Goal: Transaction & Acquisition: Purchase product/service

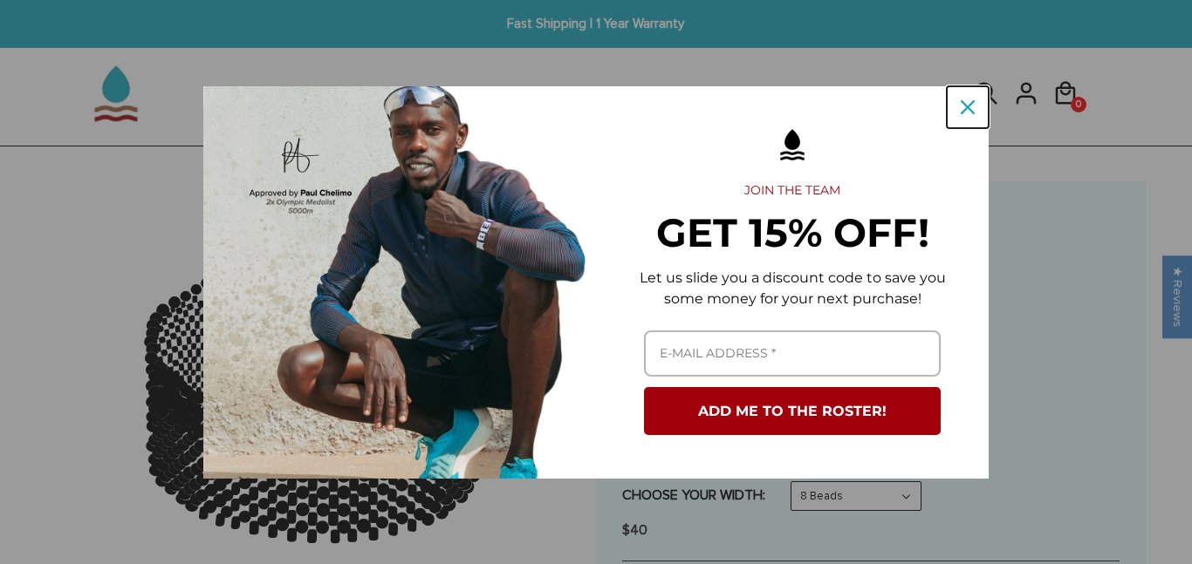
click at [976, 104] on div "Close" at bounding box center [968, 107] width 28 height 28
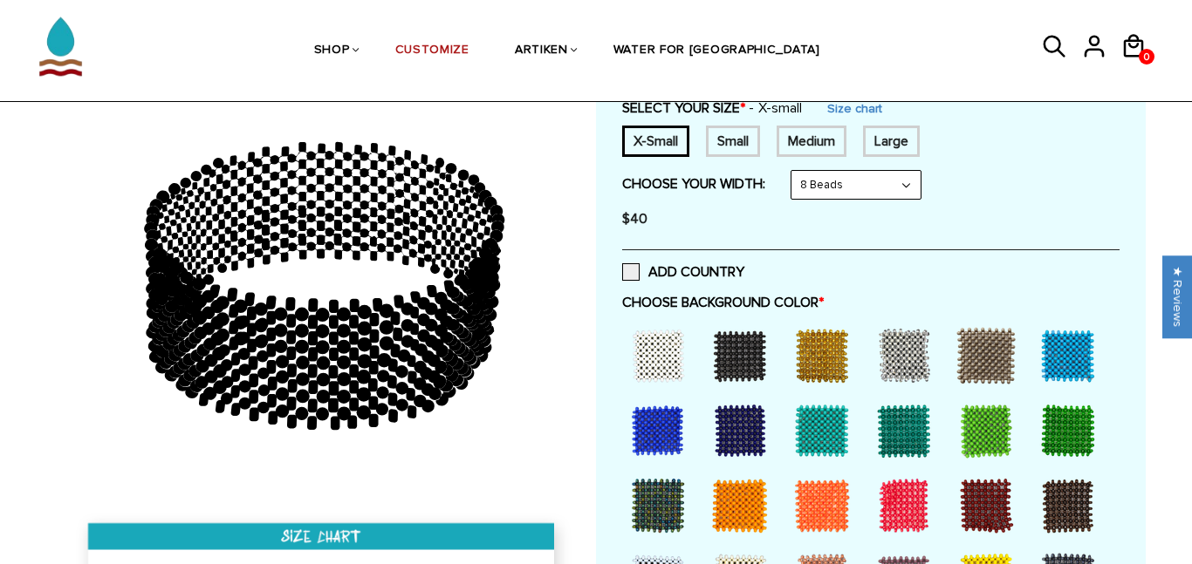
scroll to position [324, 0]
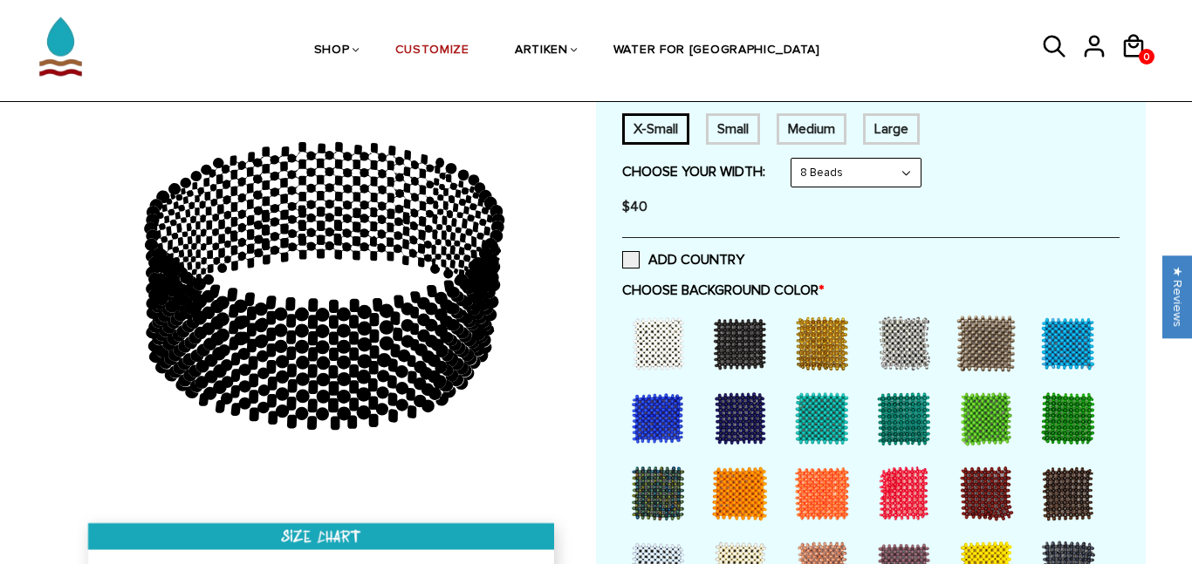
click at [666, 429] on div at bounding box center [658, 419] width 70 height 70
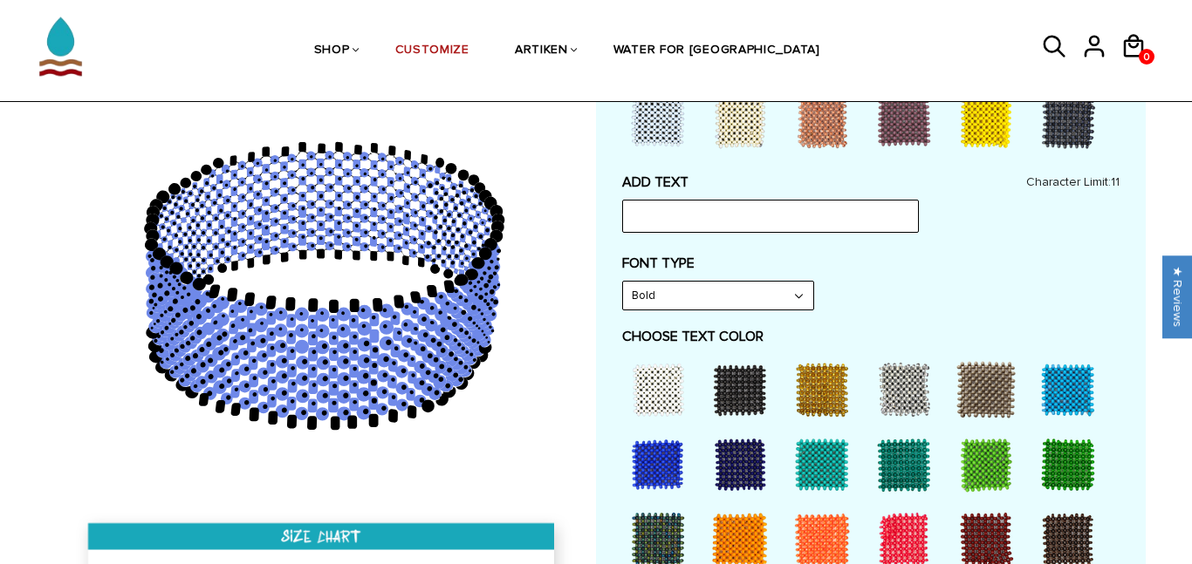
scroll to position [774, 0]
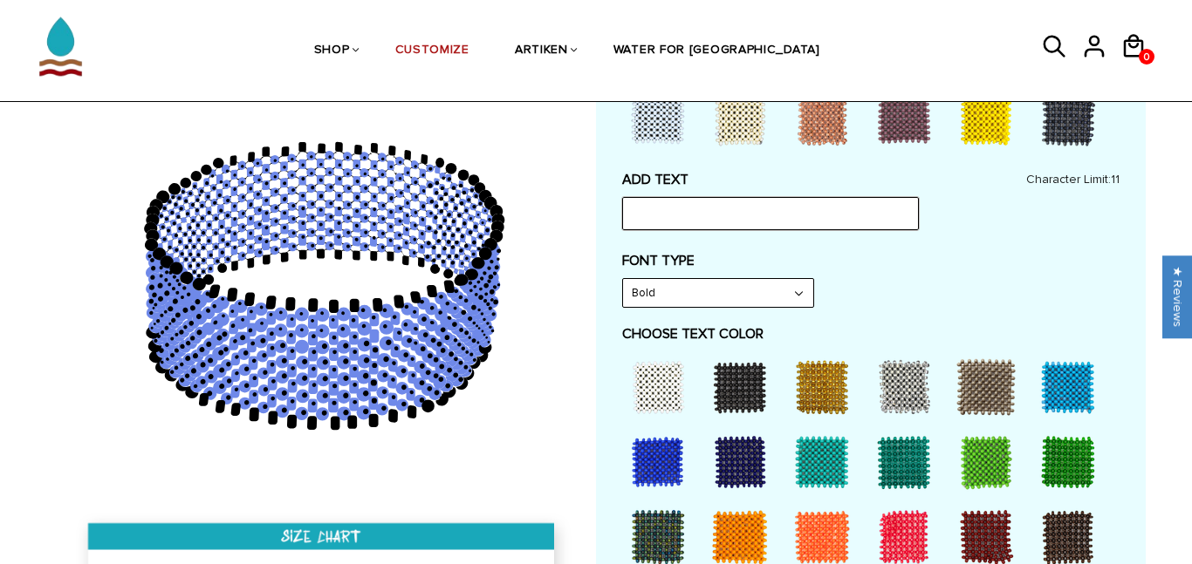
click at [675, 214] on input "text" at bounding box center [770, 213] width 297 height 33
type input "SBVC"
click at [693, 288] on select "Bold" at bounding box center [718, 293] width 190 height 28
click at [865, 263] on label "FONT TYPE" at bounding box center [870, 260] width 497 height 17
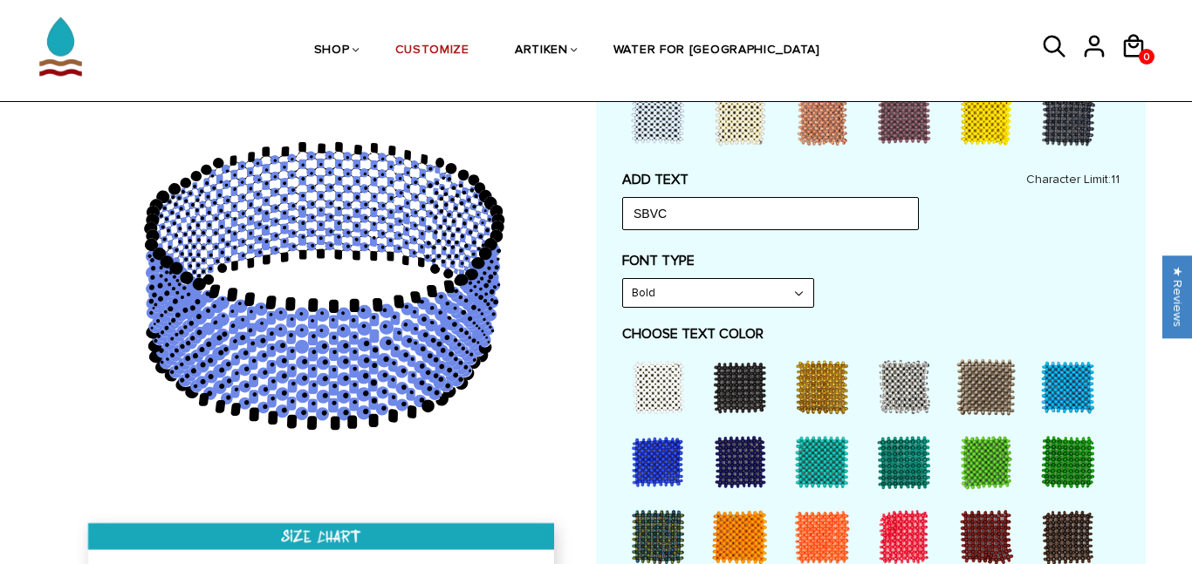
click at [667, 381] on div at bounding box center [658, 387] width 70 height 70
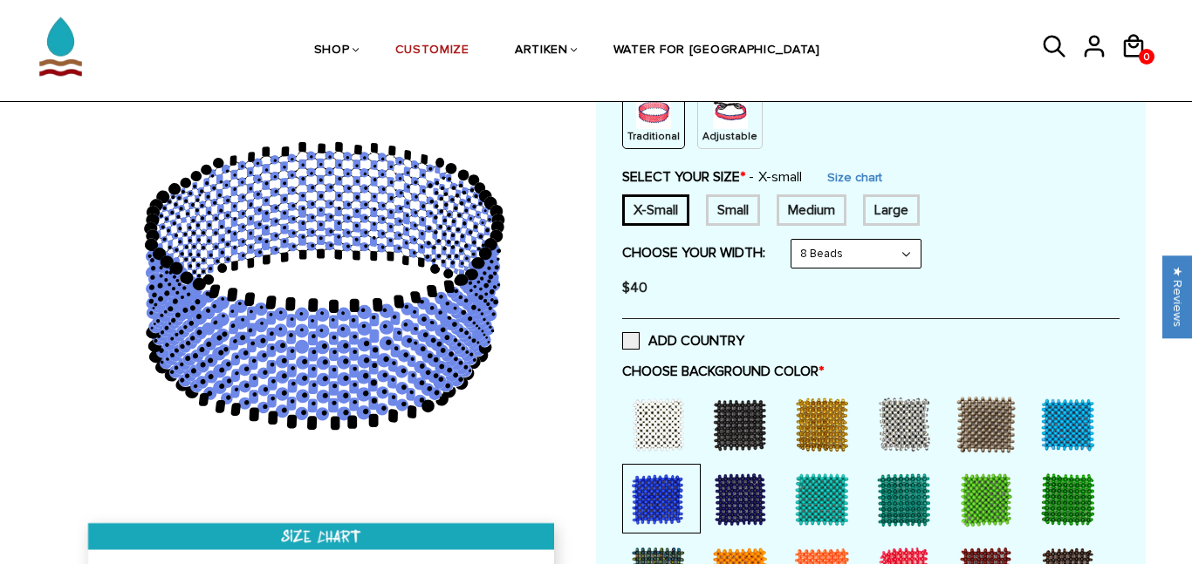
scroll to position [241, 0]
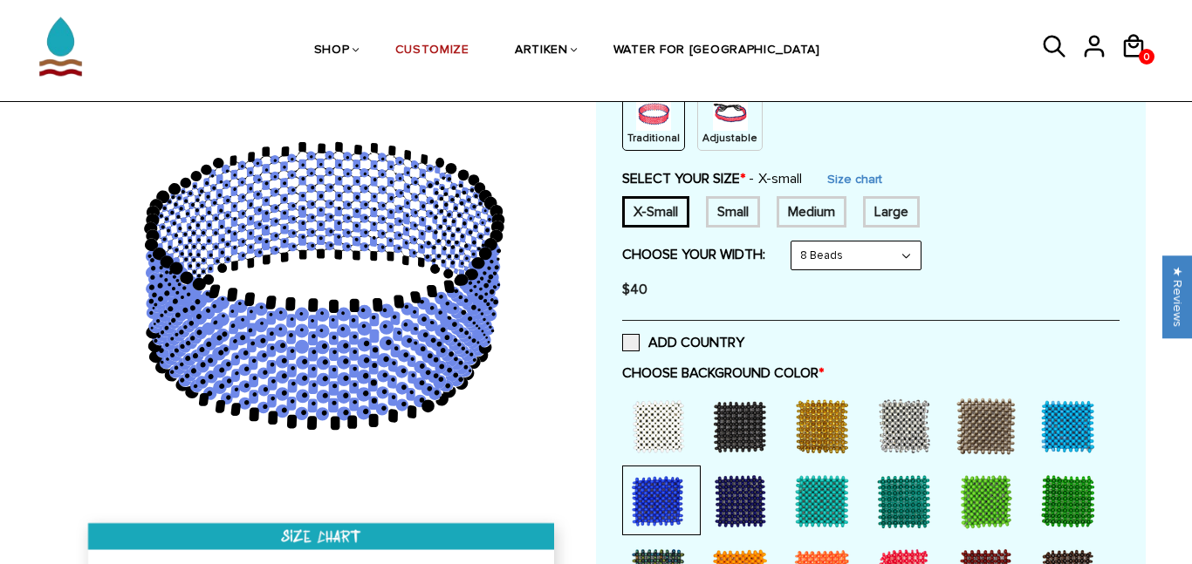
click at [869, 248] on select "8 Beads 6 Beads 10 Beads" at bounding box center [855, 256] width 129 height 28
click at [848, 173] on link "Size chart" at bounding box center [854, 179] width 55 height 15
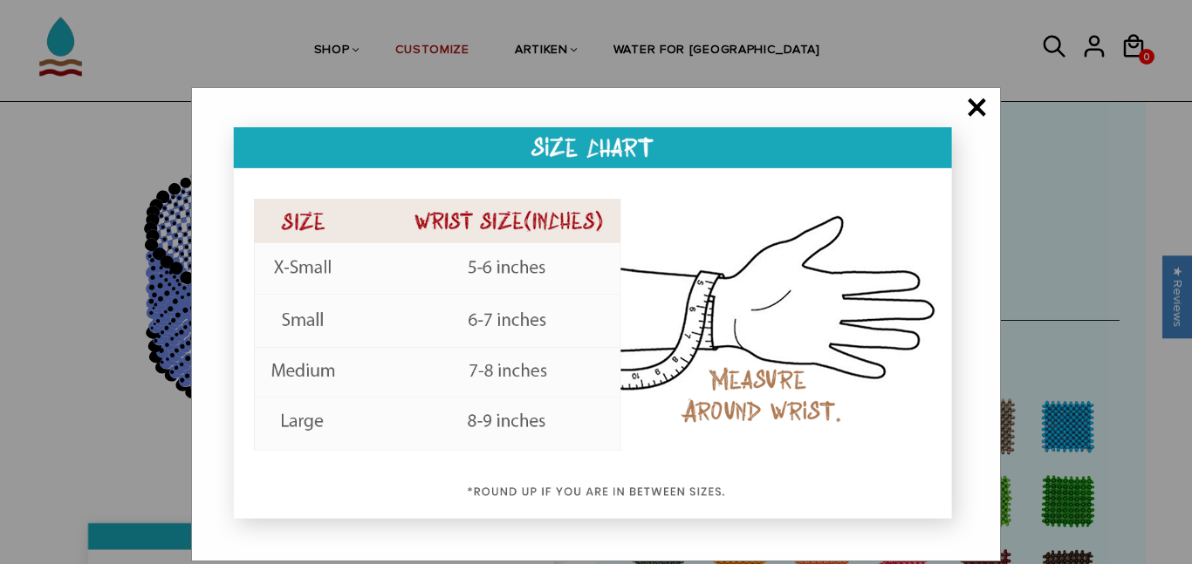
click at [969, 100] on span "×" at bounding box center [977, 108] width 22 height 17
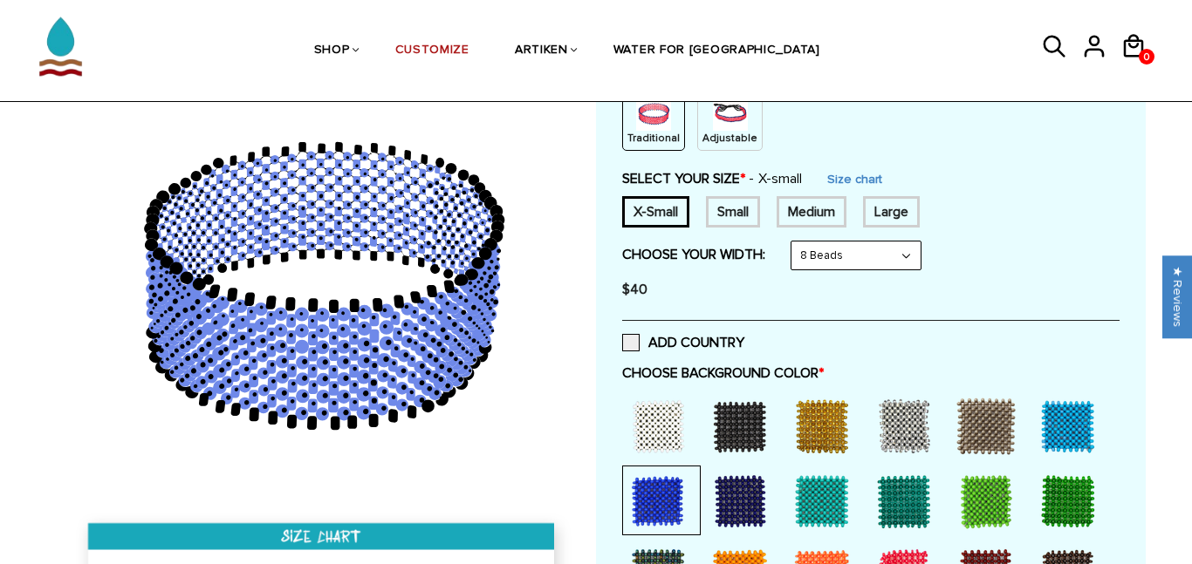
click at [817, 215] on div "Medium" at bounding box center [811, 211] width 70 height 31
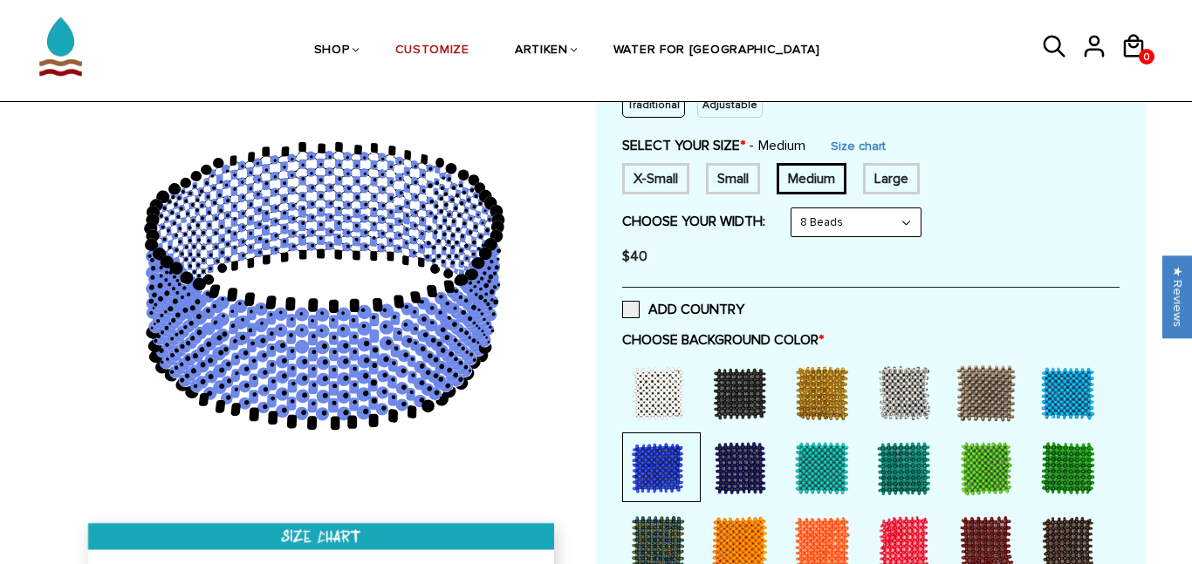
scroll to position [282, 0]
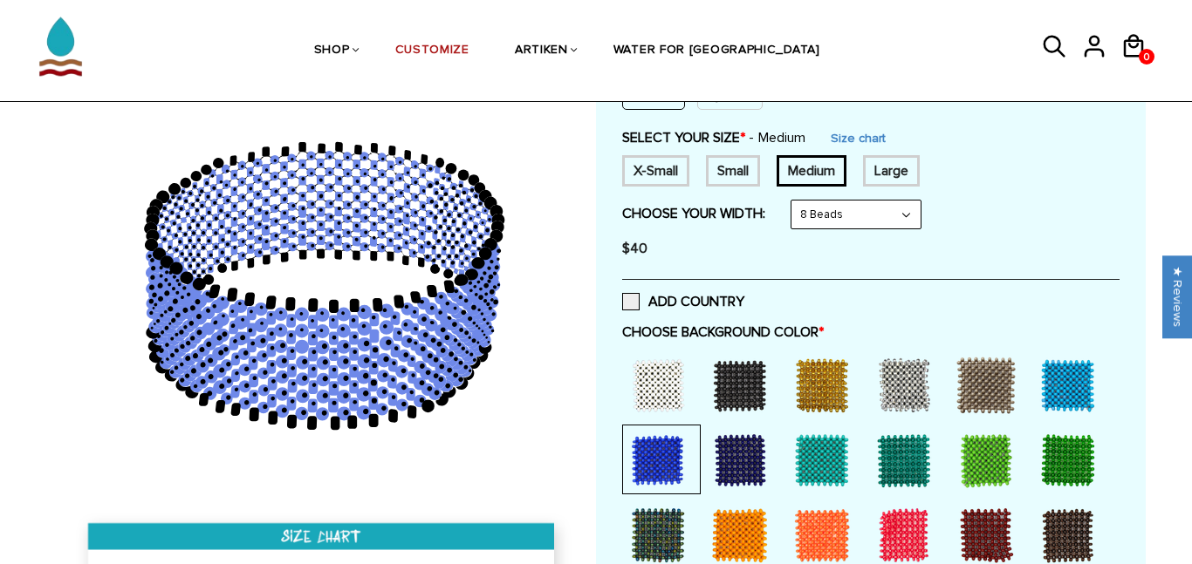
click at [823, 225] on select "8 Beads 6 Beads 10 Beads" at bounding box center [855, 215] width 129 height 28
click at [795, 201] on select "8 Beads 6 Beads 10 Beads" at bounding box center [855, 215] width 129 height 28
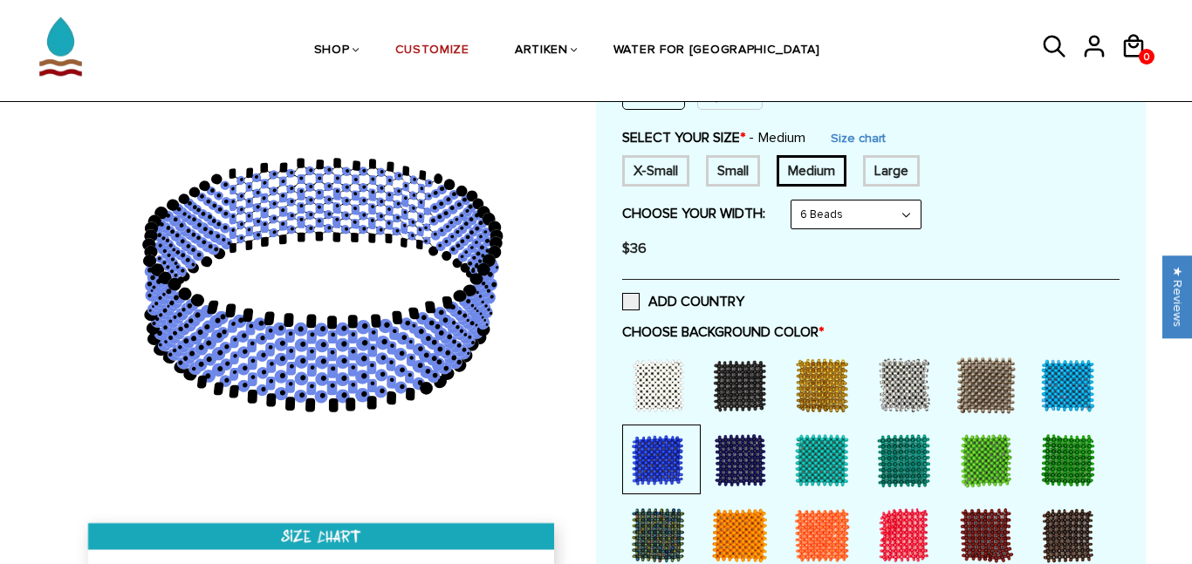
click at [821, 210] on select "8 Beads 6 Beads 10 Beads" at bounding box center [855, 215] width 129 height 28
click at [795, 201] on select "8 Beads 6 Beads 10 Beads" at bounding box center [855, 215] width 129 height 28
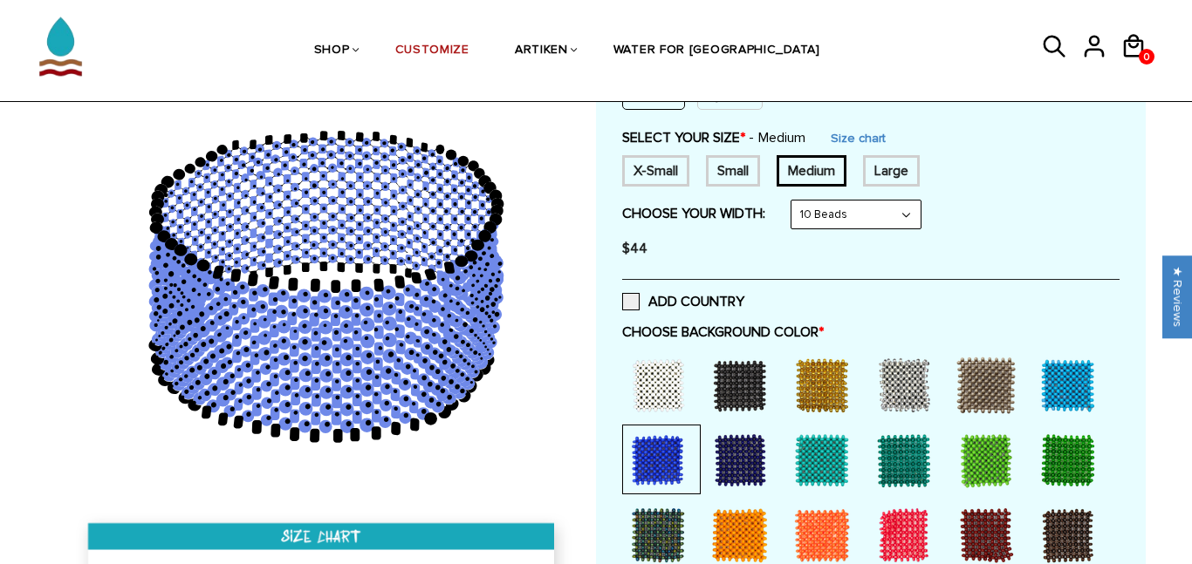
click at [831, 218] on select "8 Beads 6 Beads 10 Beads" at bounding box center [855, 215] width 129 height 28
click at [795, 201] on select "8 Beads 6 Beads 10 Beads" at bounding box center [855, 215] width 129 height 28
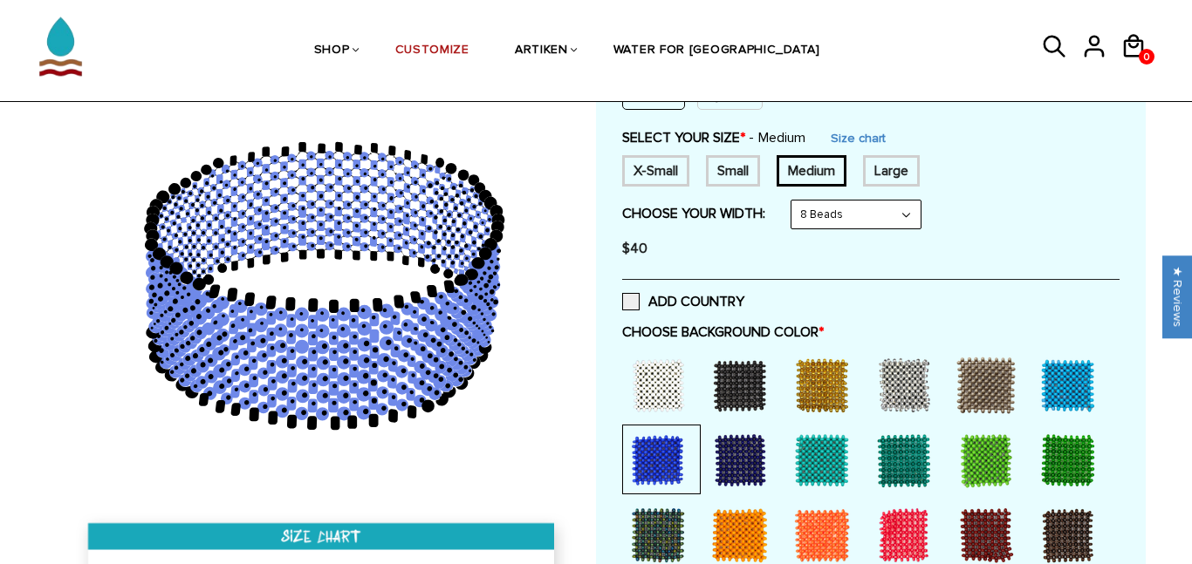
click at [834, 215] on select "8 Beads 6 Beads 10 Beads" at bounding box center [855, 215] width 129 height 28
click at [795, 201] on select "8 Beads 6 Beads 10 Beads" at bounding box center [855, 215] width 129 height 28
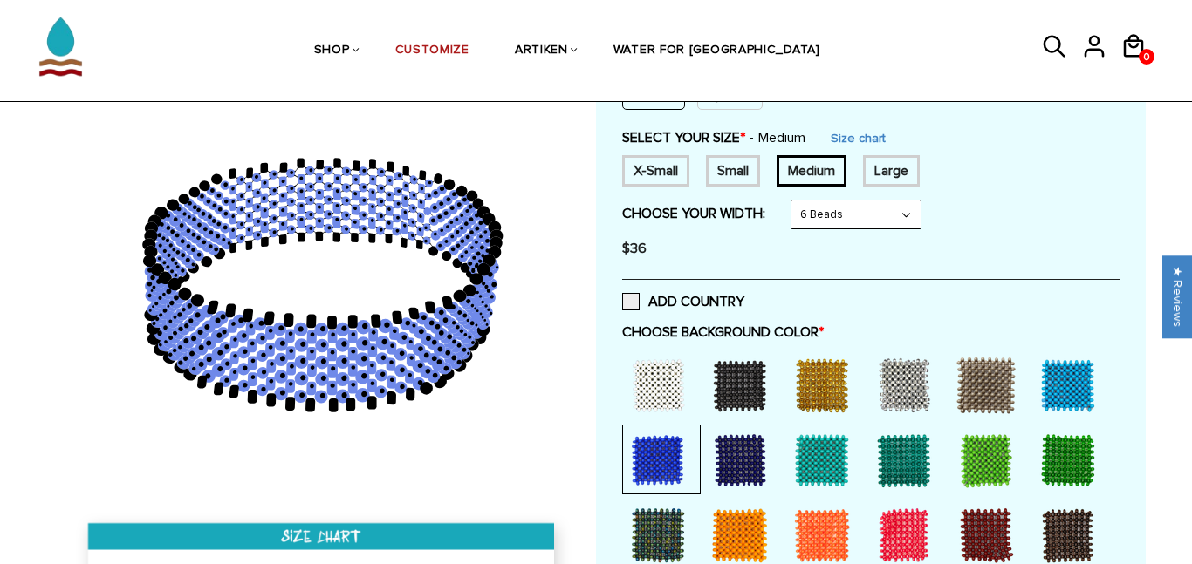
click at [858, 216] on select "8 Beads 6 Beads 10 Beads" at bounding box center [855, 215] width 129 height 28
click at [795, 201] on select "8 Beads 6 Beads 10 Beads" at bounding box center [855, 215] width 129 height 28
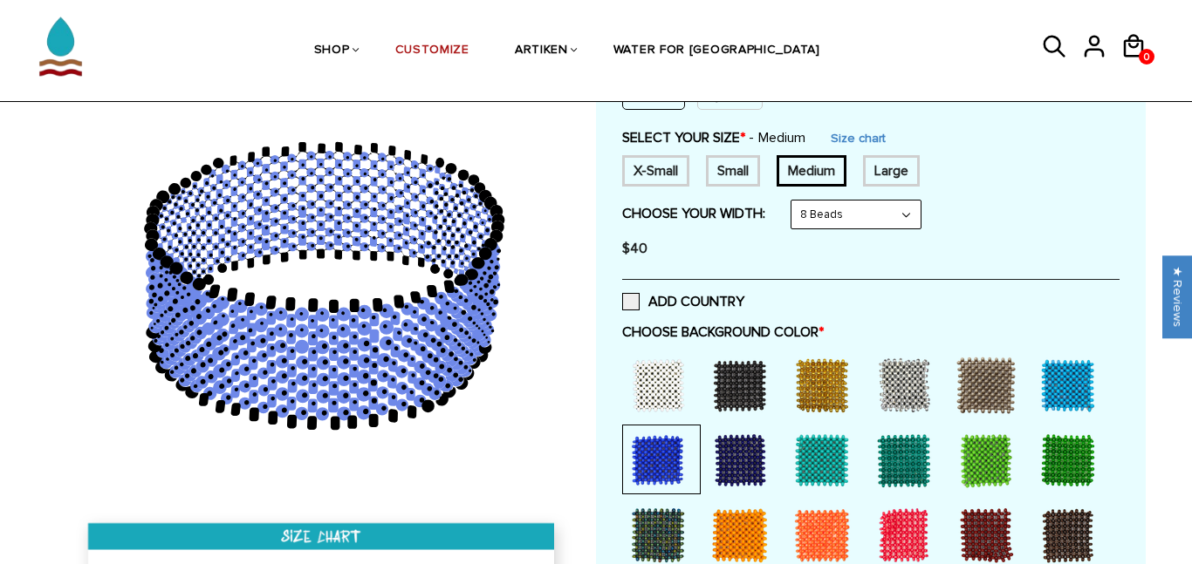
click at [838, 215] on select "8 Beads 6 Beads 10 Beads" at bounding box center [855, 215] width 129 height 28
click at [795, 201] on select "8 Beads 6 Beads 10 Beads" at bounding box center [855, 215] width 129 height 28
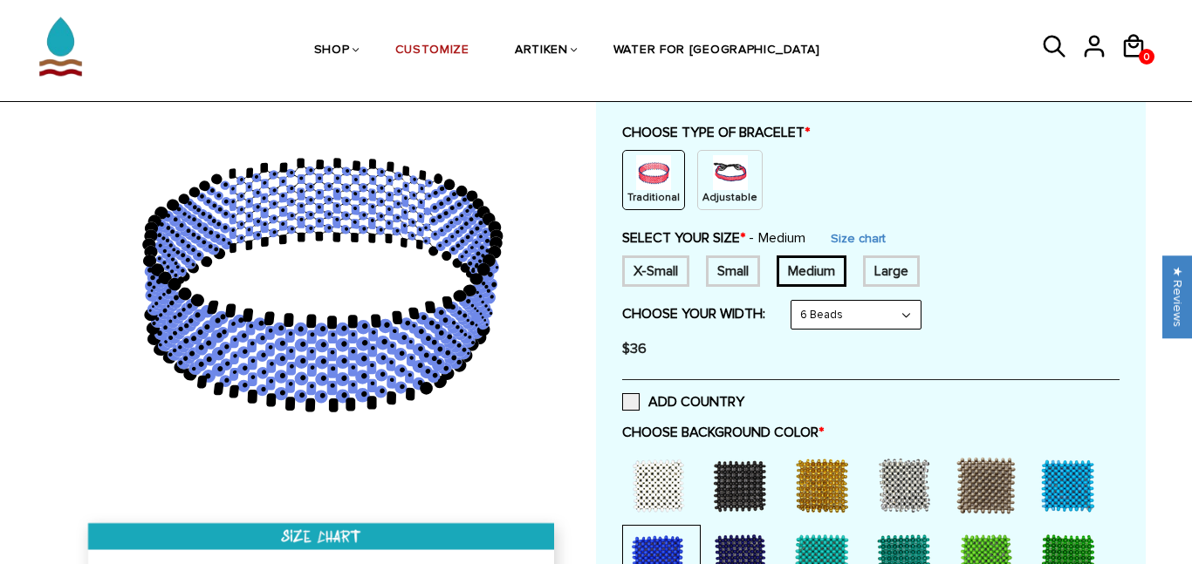
scroll to position [175, 0]
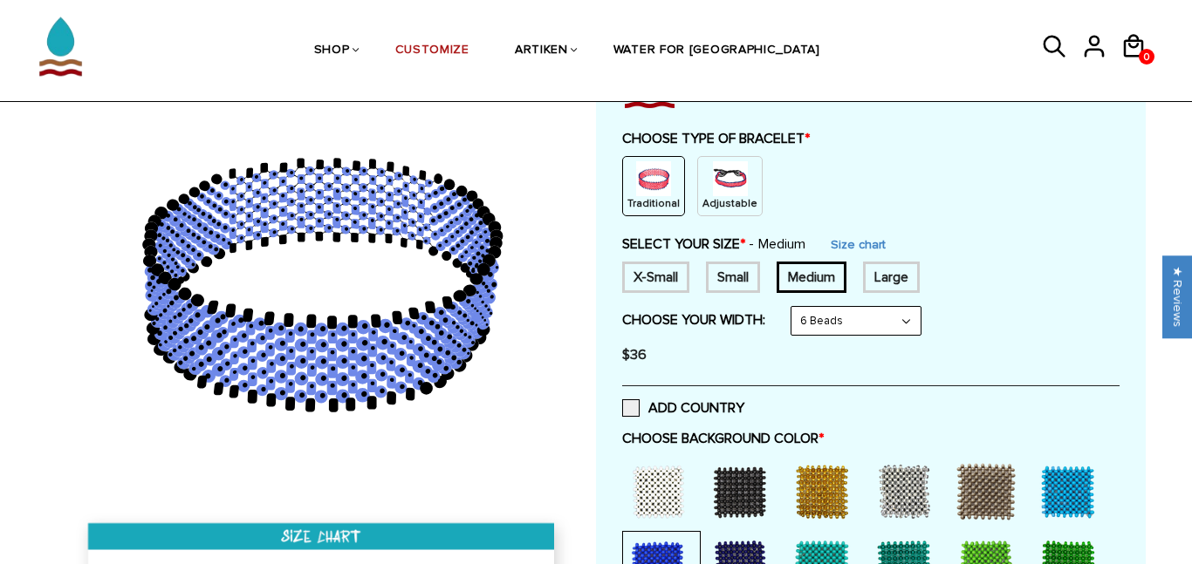
click at [827, 309] on select "8 Beads 6 Beads 10 Beads" at bounding box center [855, 321] width 129 height 28
click at [795, 307] on select "8 Beads 6 Beads 10 Beads" at bounding box center [855, 321] width 129 height 28
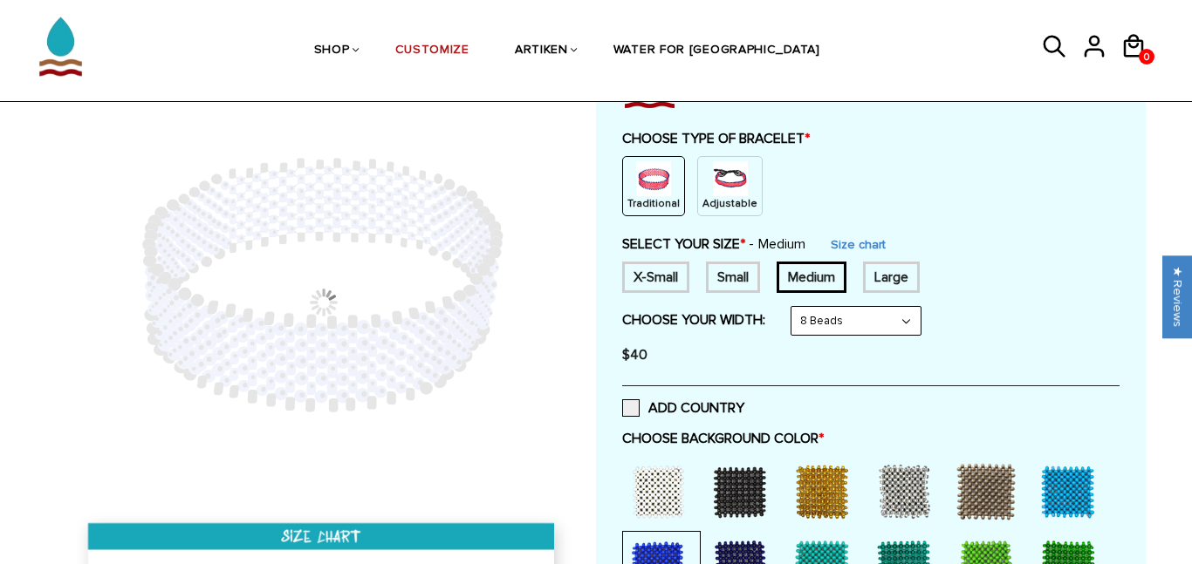
click at [823, 315] on select "8 Beads 6 Beads 10 Beads" at bounding box center [855, 321] width 129 height 28
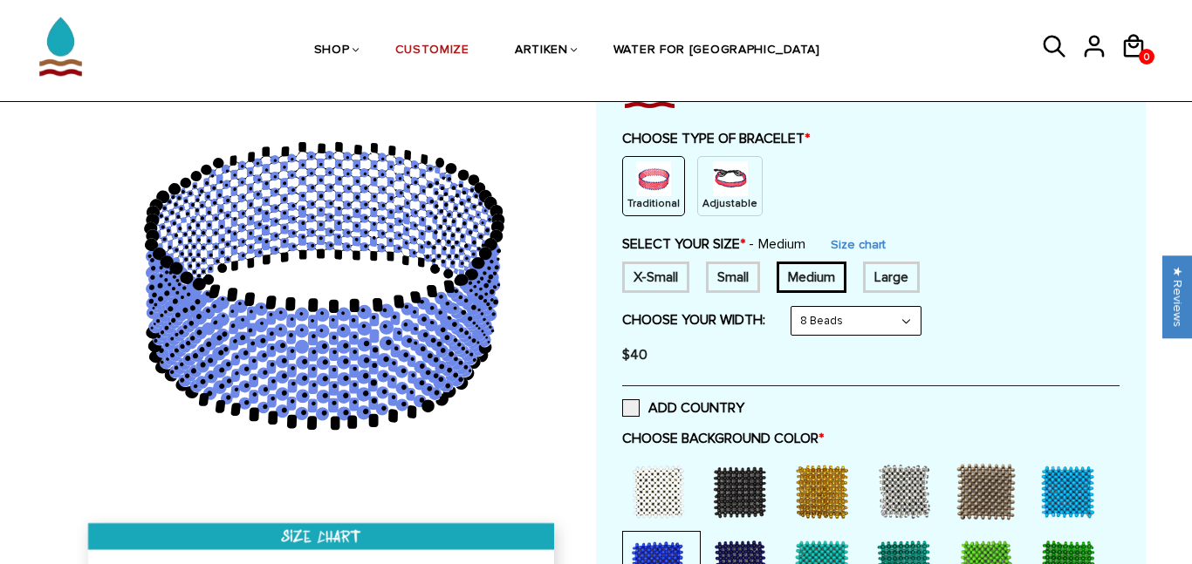
click at [795, 307] on select "8 Beads 6 Beads 10 Beads" at bounding box center [855, 321] width 129 height 28
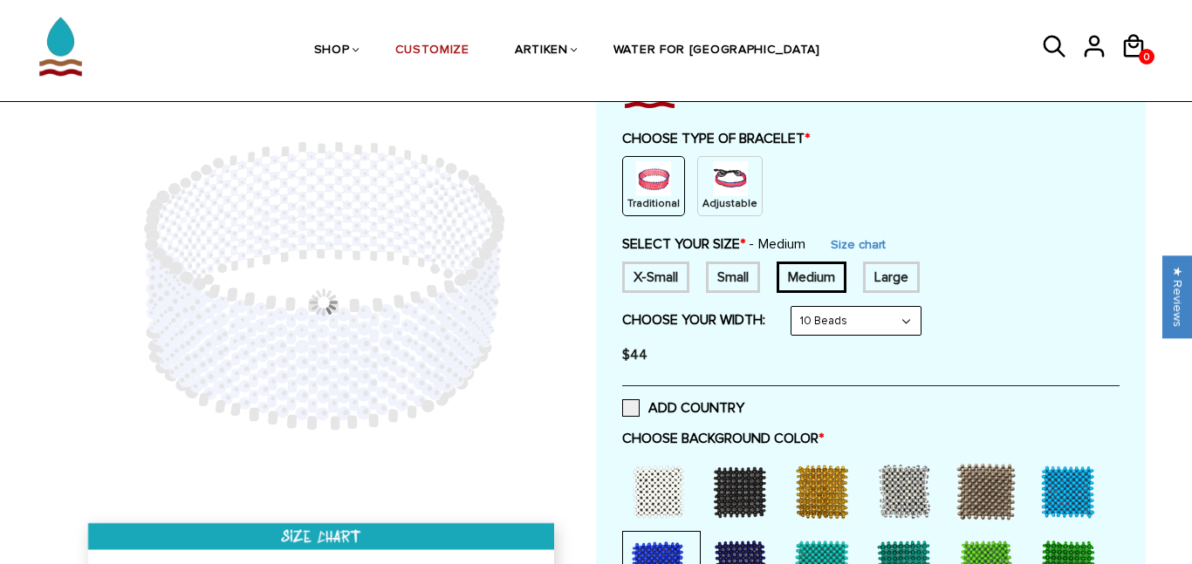
click at [827, 327] on select "8 Beads 6 Beads 10 Beads" at bounding box center [855, 321] width 129 height 28
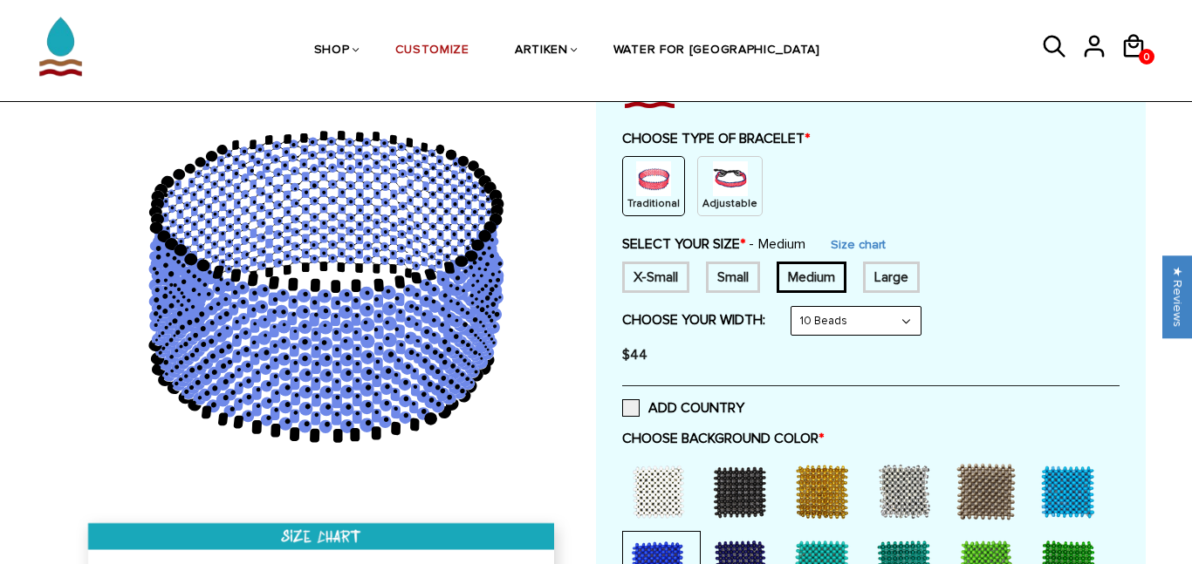
select select "6-beads"
click at [795, 307] on select "8 Beads 6 Beads 10 Beads" at bounding box center [855, 321] width 129 height 28
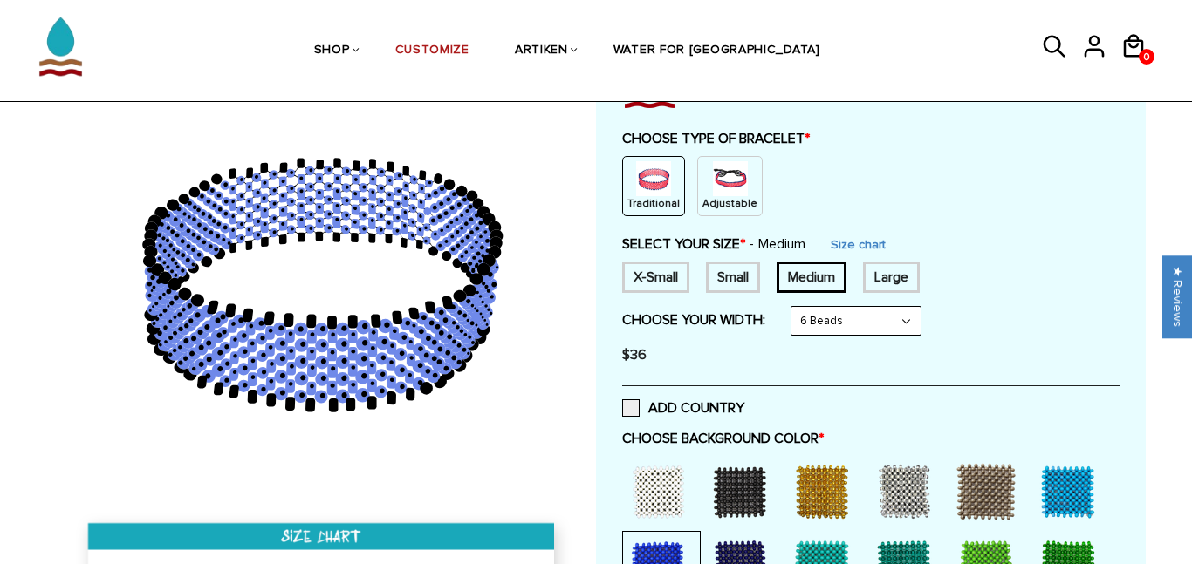
click at [1013, 347] on div "$36" at bounding box center [870, 355] width 497 height 35
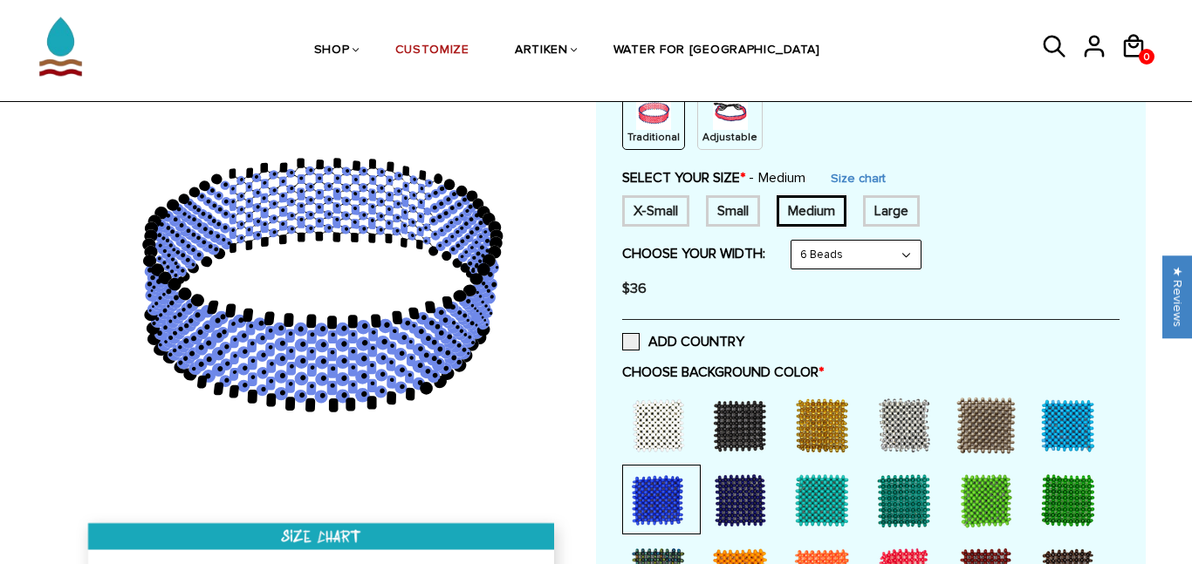
scroll to position [247, 0]
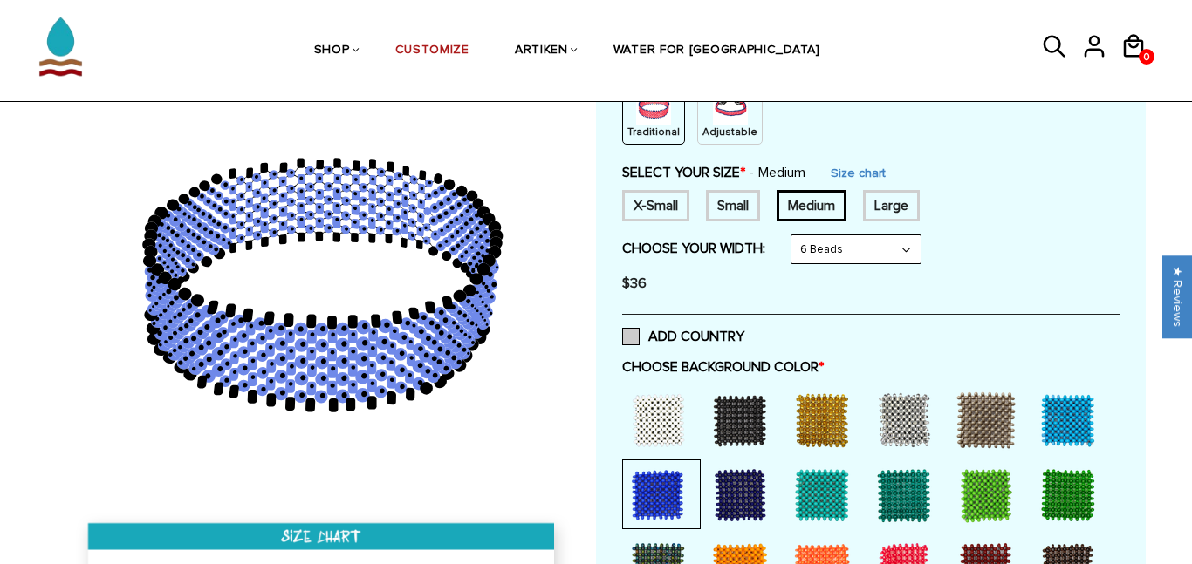
click at [673, 332] on label "ADD COUNTRY" at bounding box center [683, 336] width 122 height 17
click at [744, 332] on input "ADD COUNTRY" at bounding box center [744, 332] width 0 height 0
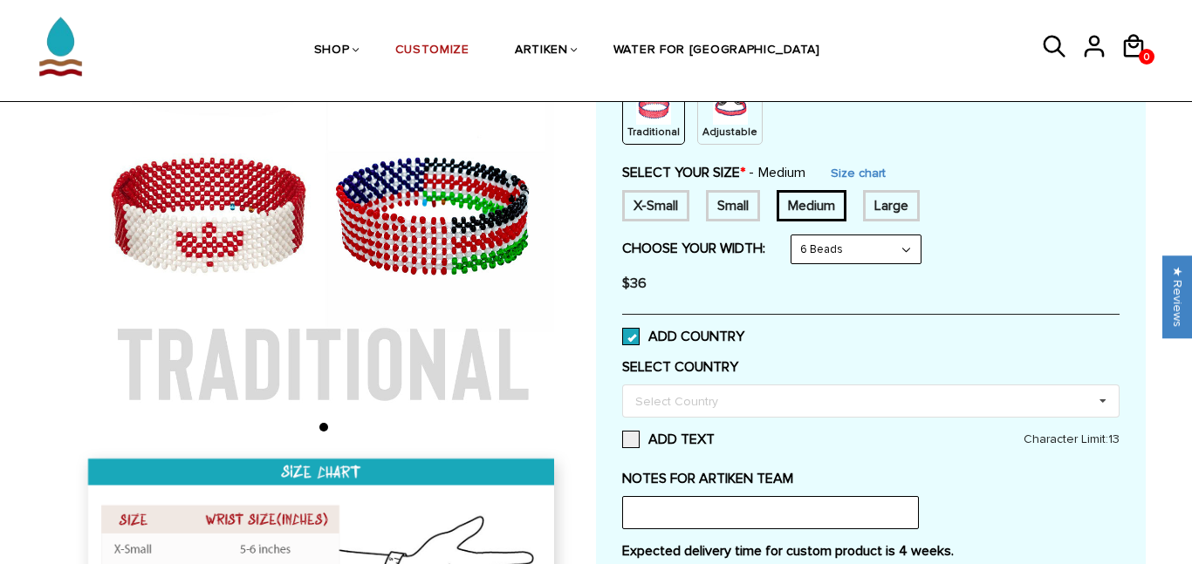
scroll to position [202, 0]
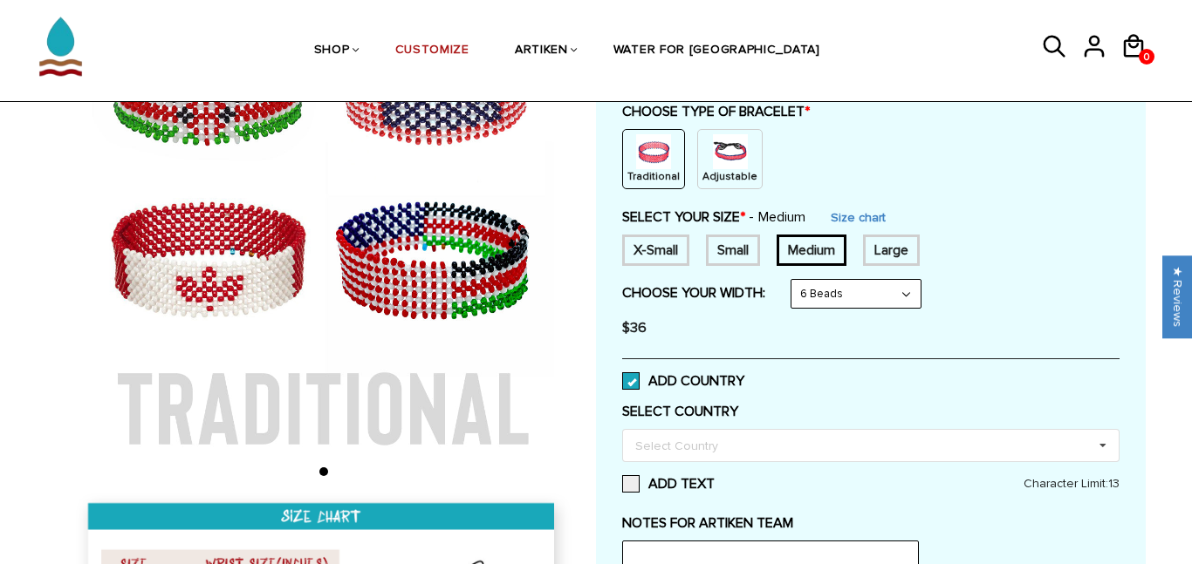
click at [690, 378] on label "ADD COUNTRY" at bounding box center [683, 381] width 122 height 17
click at [744, 376] on input "ADD COUNTRY" at bounding box center [744, 376] width 0 height 0
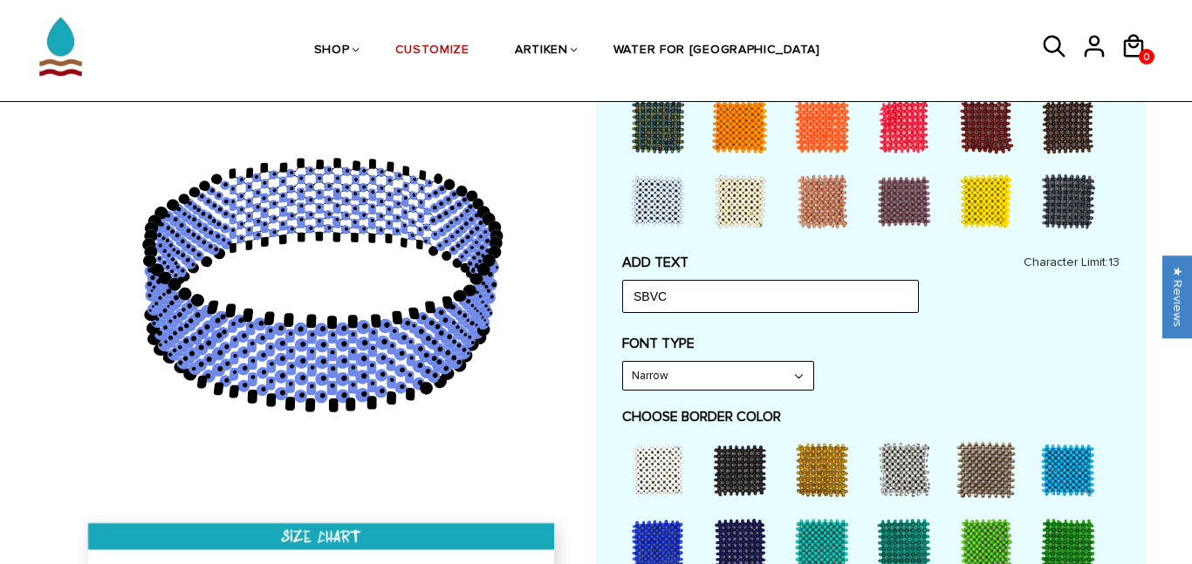
scroll to position [737, 0]
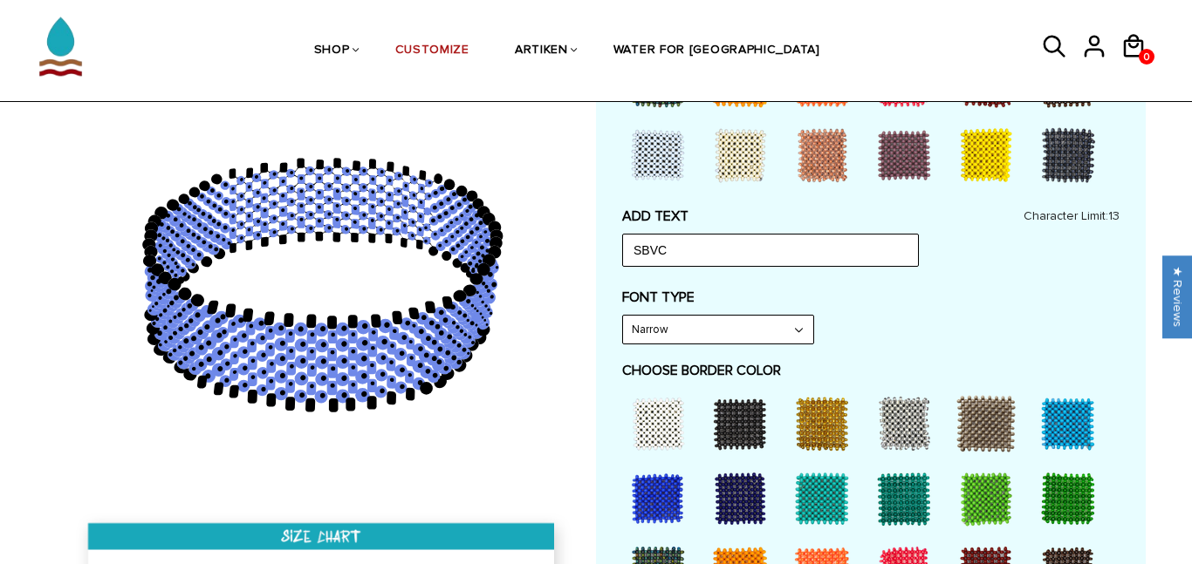
click at [714, 337] on select "Narrow Bold" at bounding box center [718, 330] width 190 height 28
select select "Bold"
click at [623, 316] on select "Narrow Bold" at bounding box center [718, 330] width 190 height 28
click at [953, 296] on label "FONT TYPE" at bounding box center [870, 297] width 497 height 17
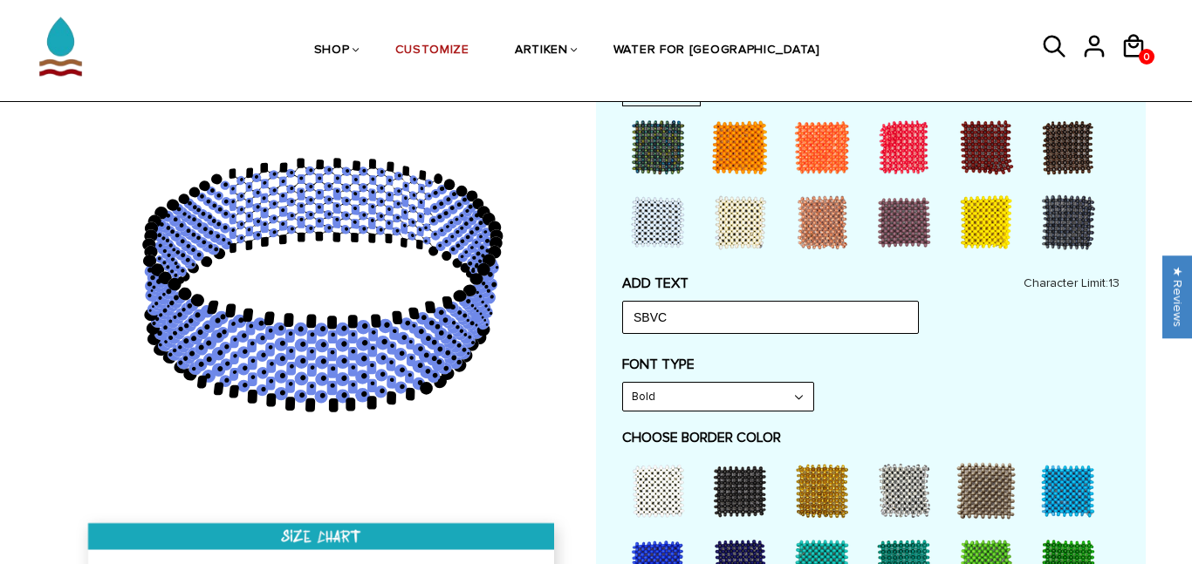
scroll to position [674, 0]
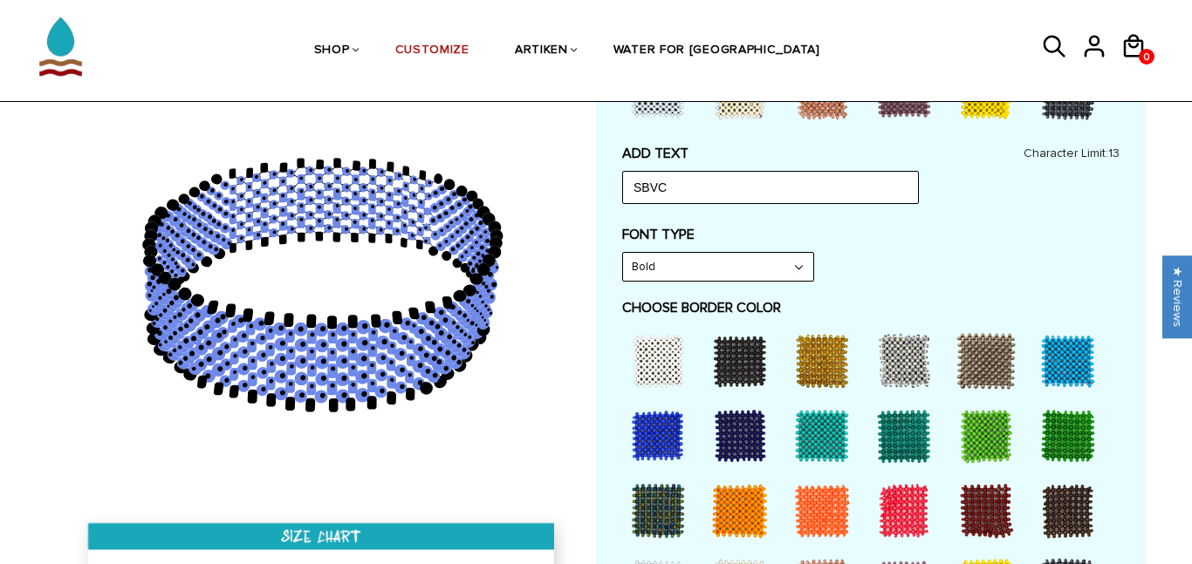
scroll to position [806, 0]
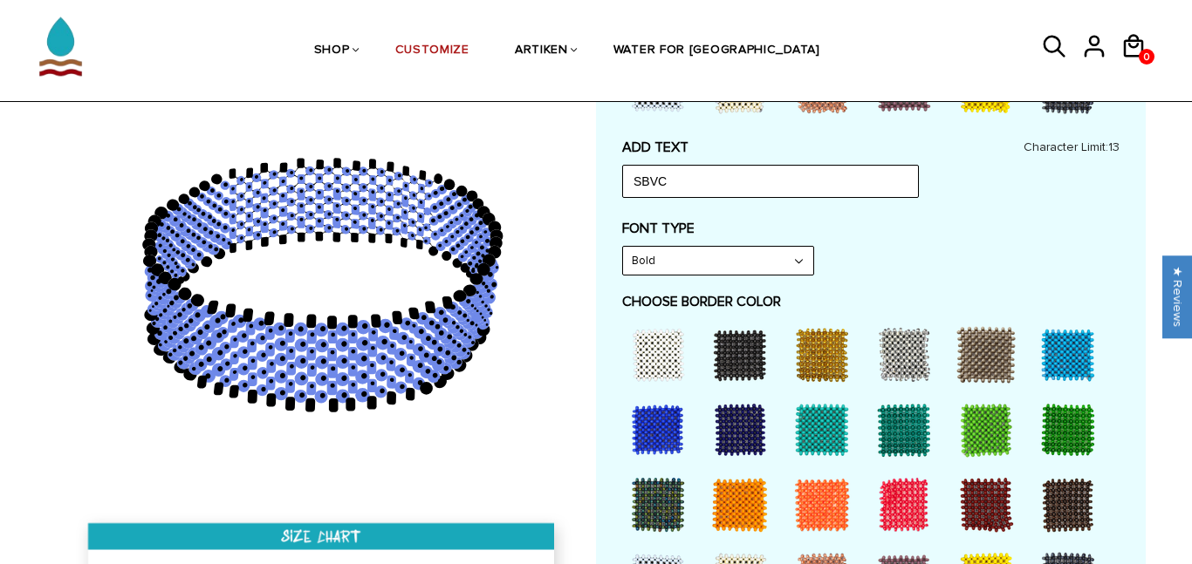
click at [659, 349] on div at bounding box center [658, 355] width 70 height 70
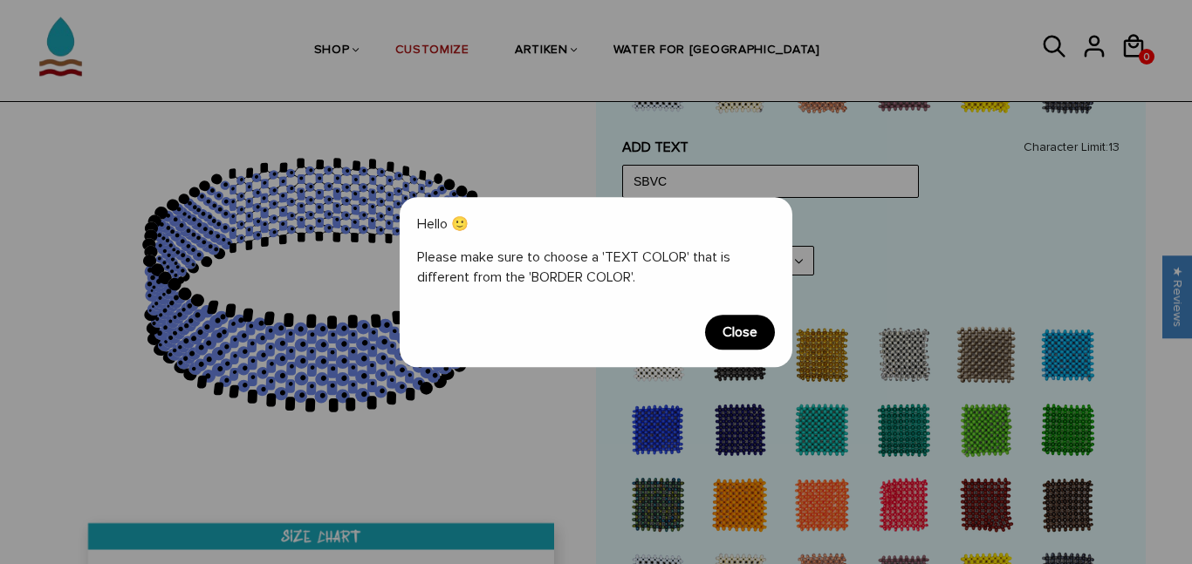
click at [738, 325] on span "Close" at bounding box center [740, 332] width 70 height 35
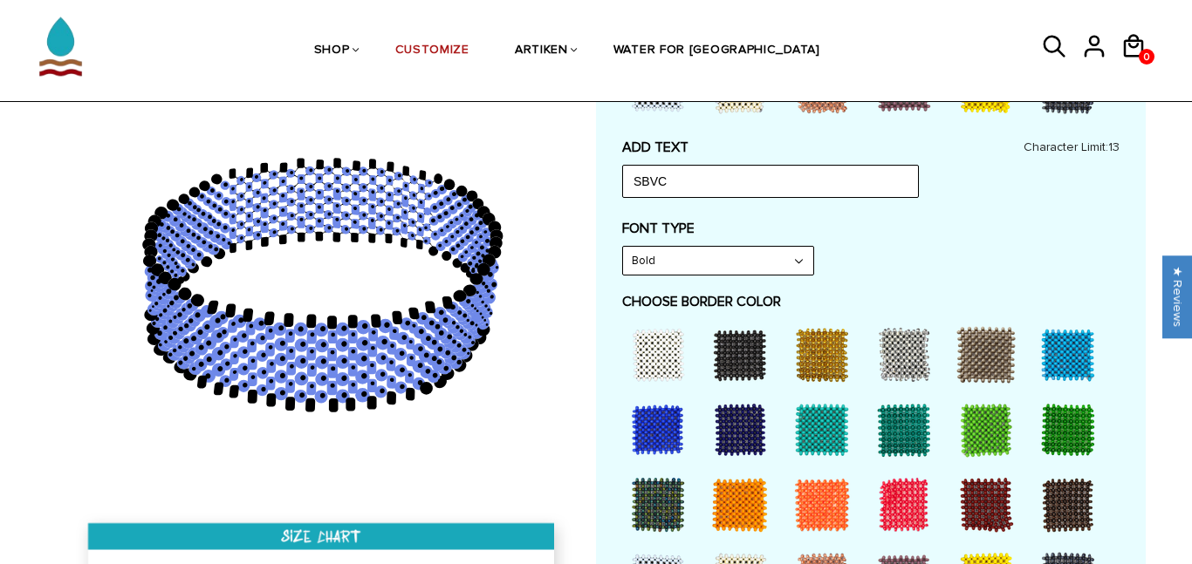
click at [664, 335] on div at bounding box center [658, 355] width 70 height 70
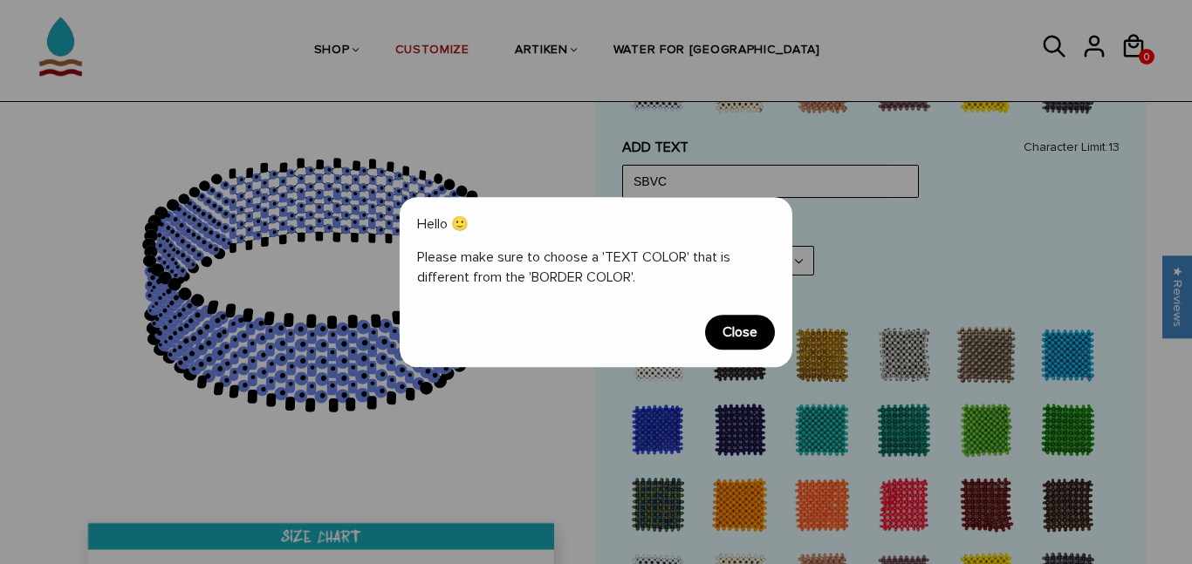
click at [729, 331] on span "Close" at bounding box center [740, 332] width 70 height 35
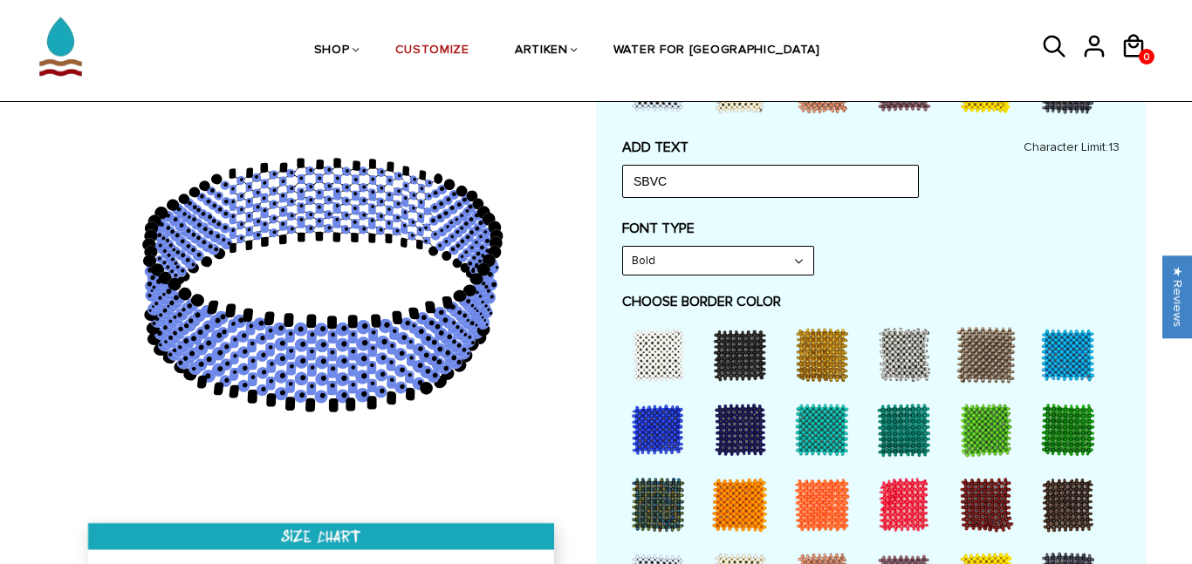
click at [743, 338] on div at bounding box center [740, 355] width 70 height 70
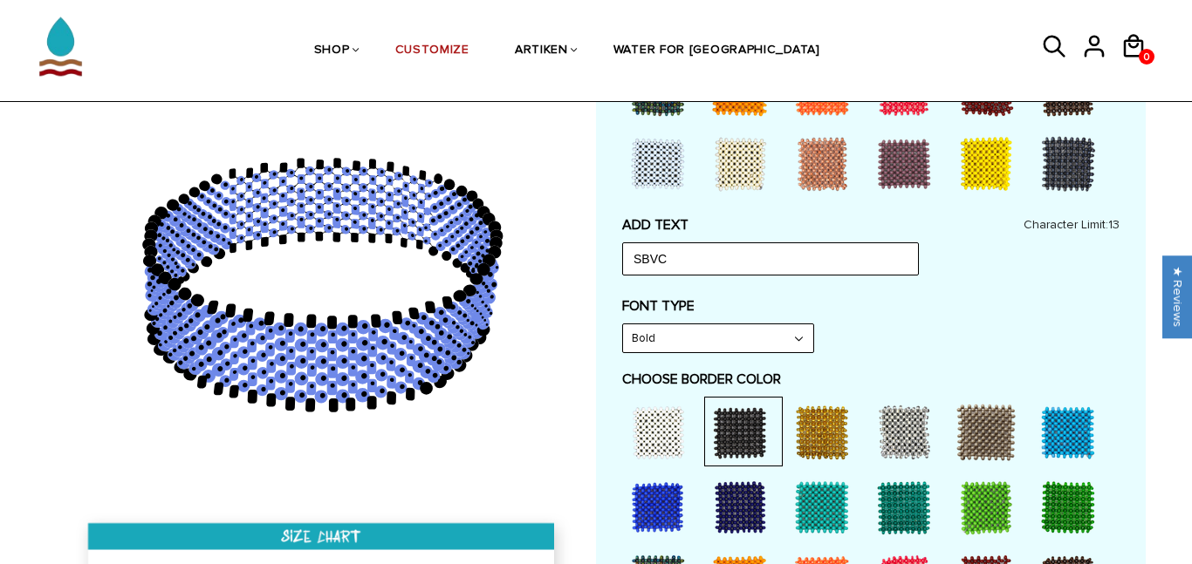
scroll to position [721, 0]
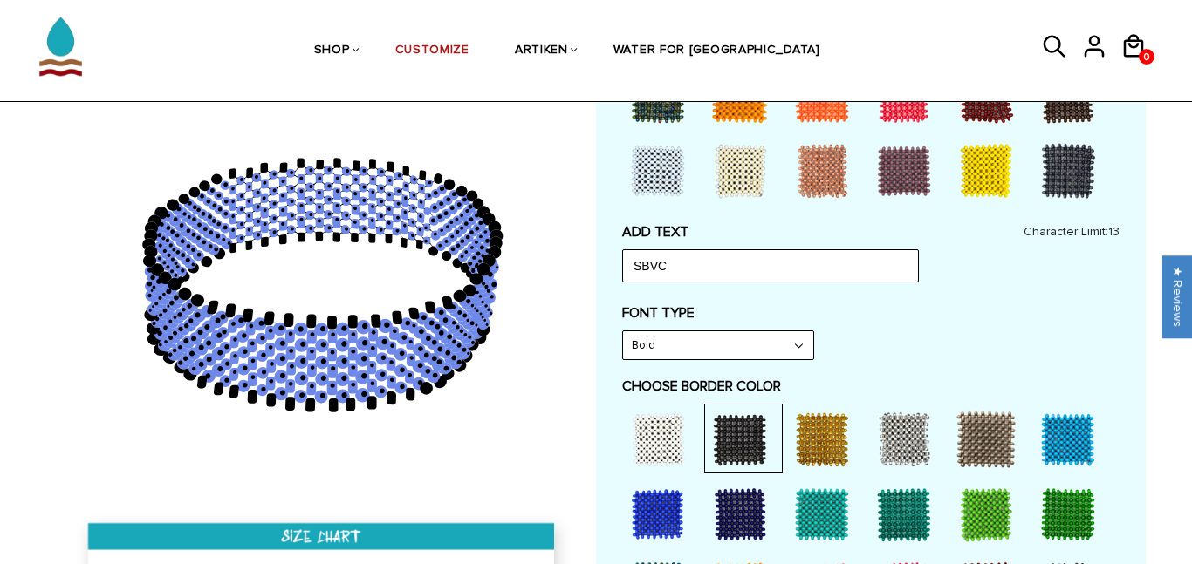
click at [863, 325] on div "FONT TYPE Bold Narrow Bold" at bounding box center [870, 332] width 497 height 56
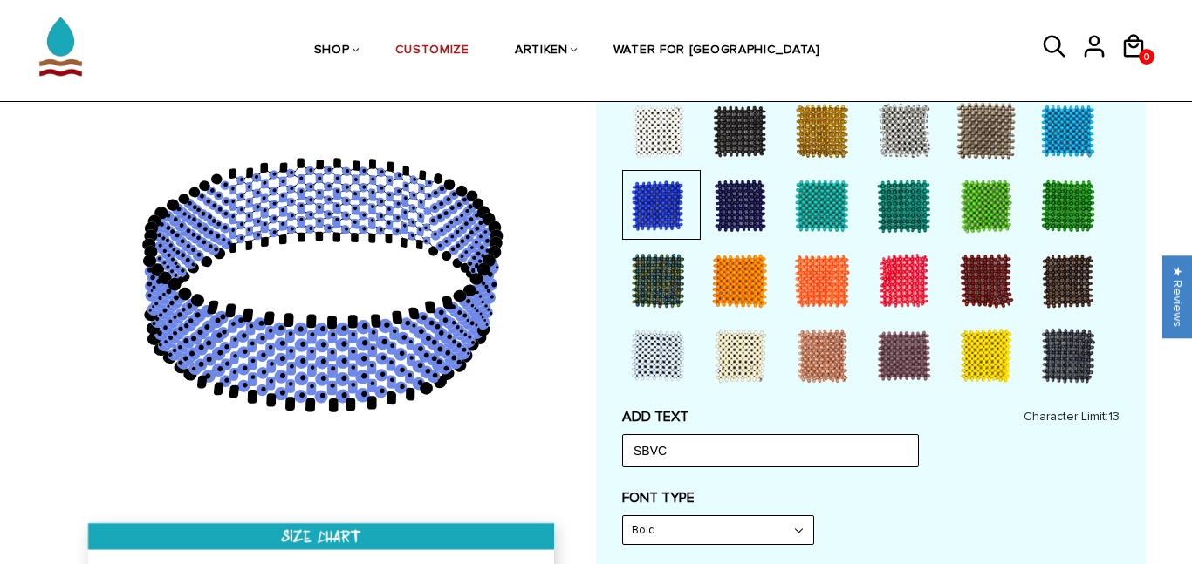
scroll to position [536, 0]
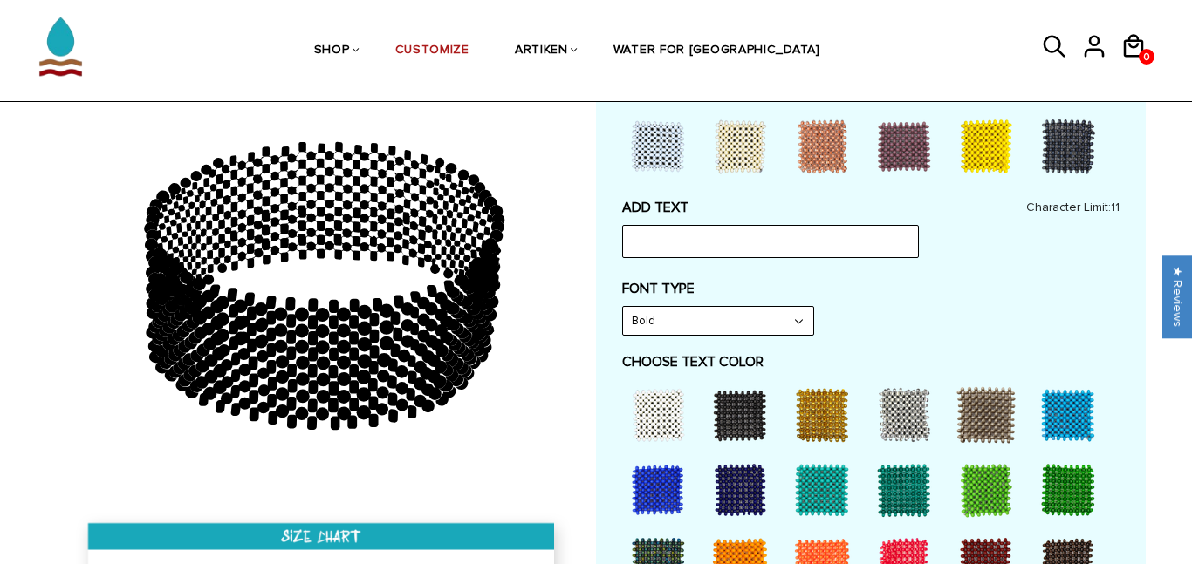
scroll to position [771, 0]
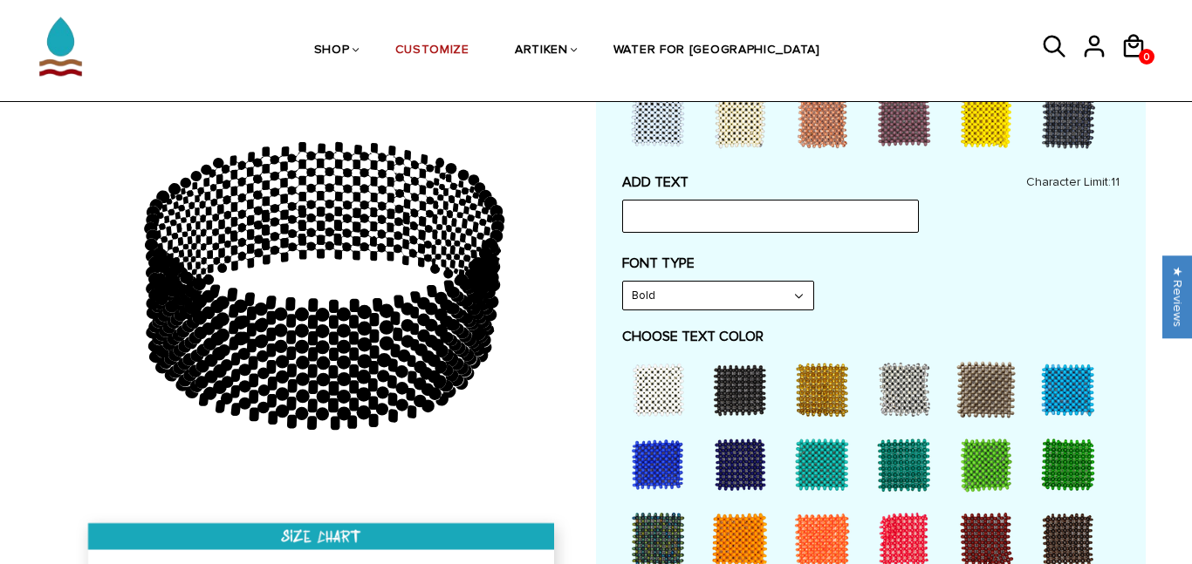
click at [951, 294] on div "FONT TYPE Bold Bold" at bounding box center [870, 283] width 497 height 56
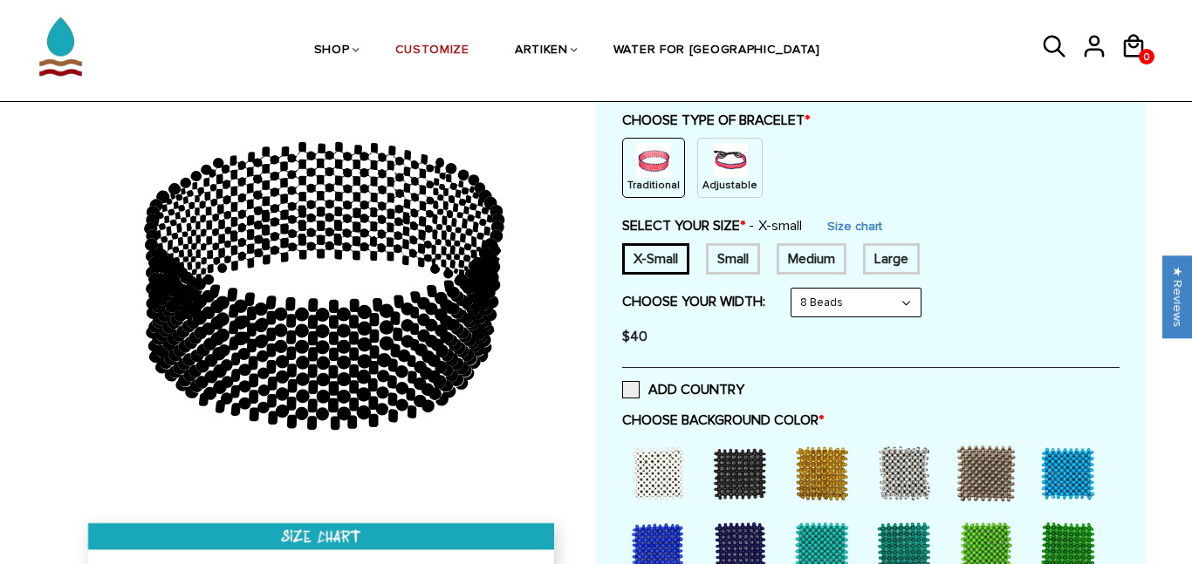
scroll to position [196, 0]
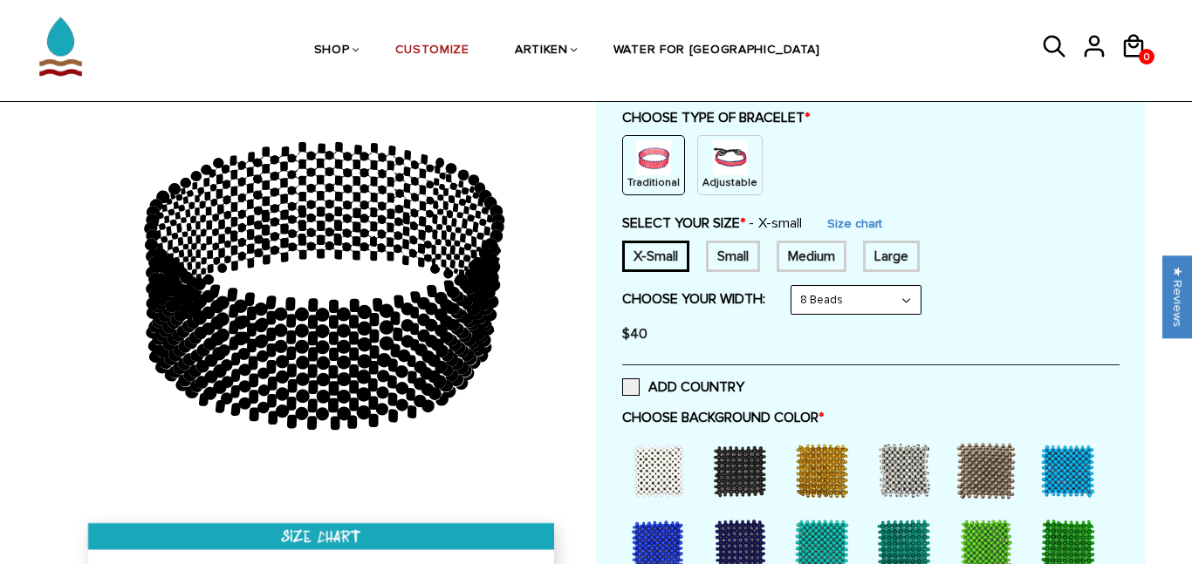
click at [797, 243] on div "Medium" at bounding box center [811, 256] width 70 height 31
click at [834, 299] on select "8 Beads 6 Beads 10 Beads" at bounding box center [855, 300] width 129 height 28
select select "6-beads"
click at [795, 286] on select "8 Beads 6 Beads 10 Beads" at bounding box center [855, 300] width 129 height 28
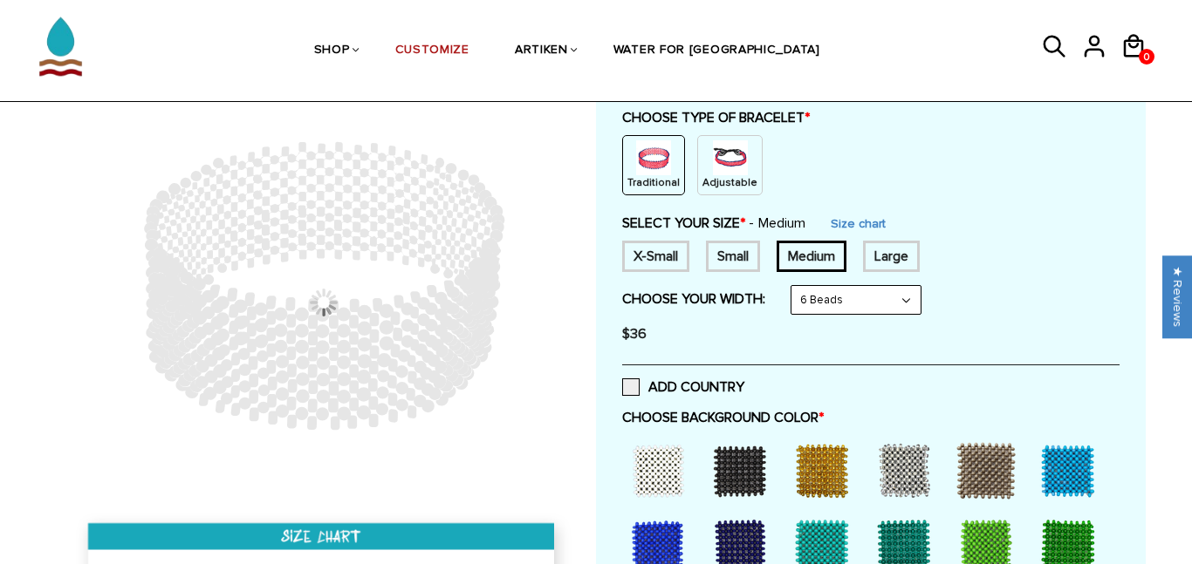
click at [832, 342] on div "$36" at bounding box center [870, 334] width 497 height 35
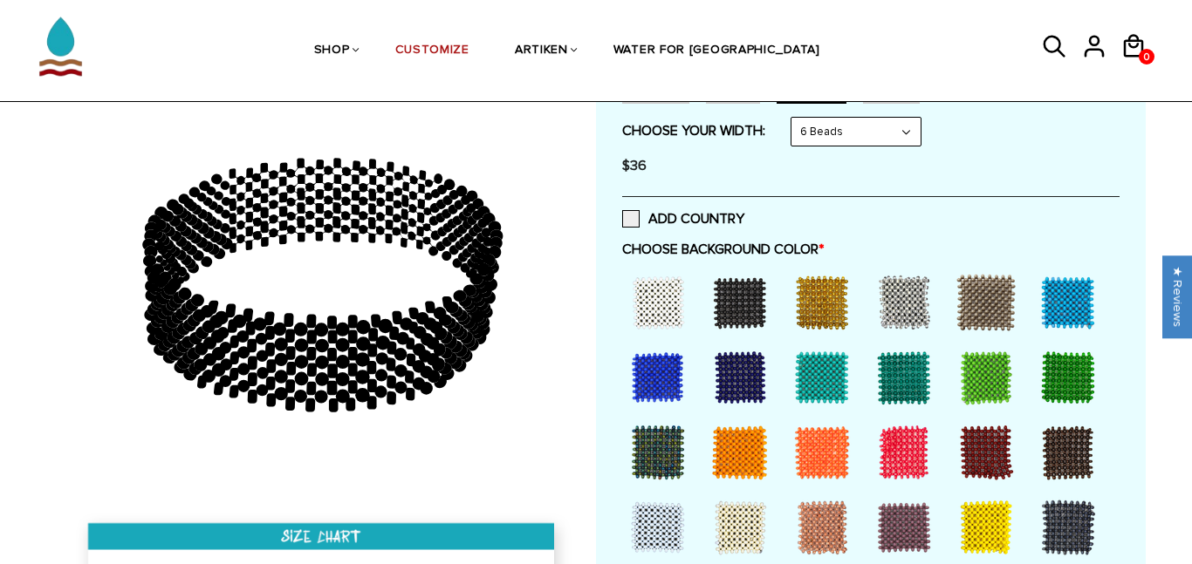
scroll to position [373, 0]
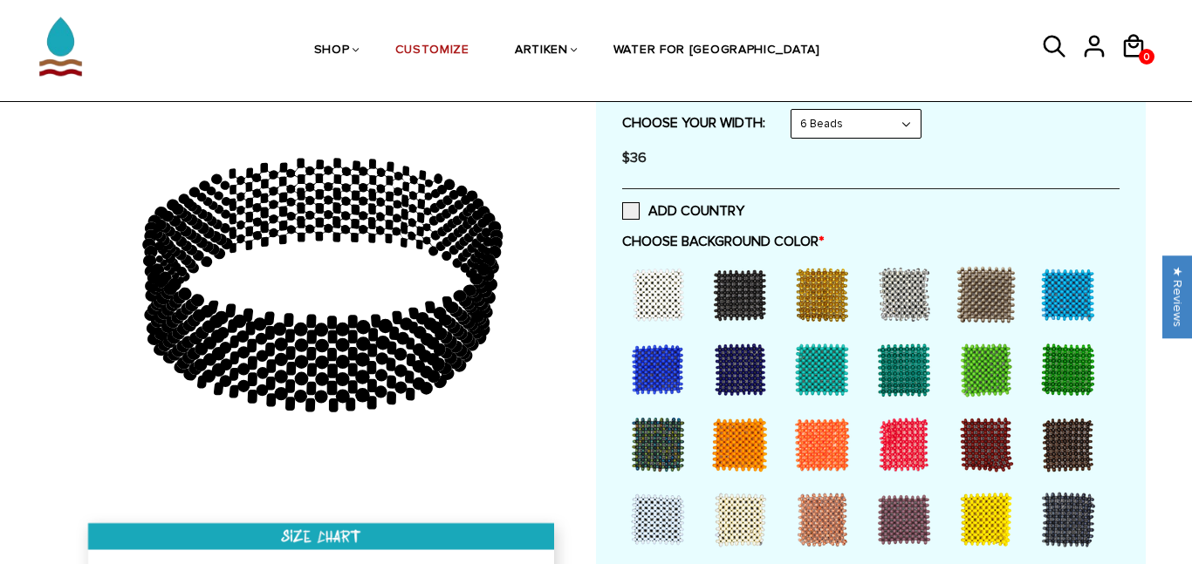
click at [675, 366] on div at bounding box center [658, 370] width 70 height 70
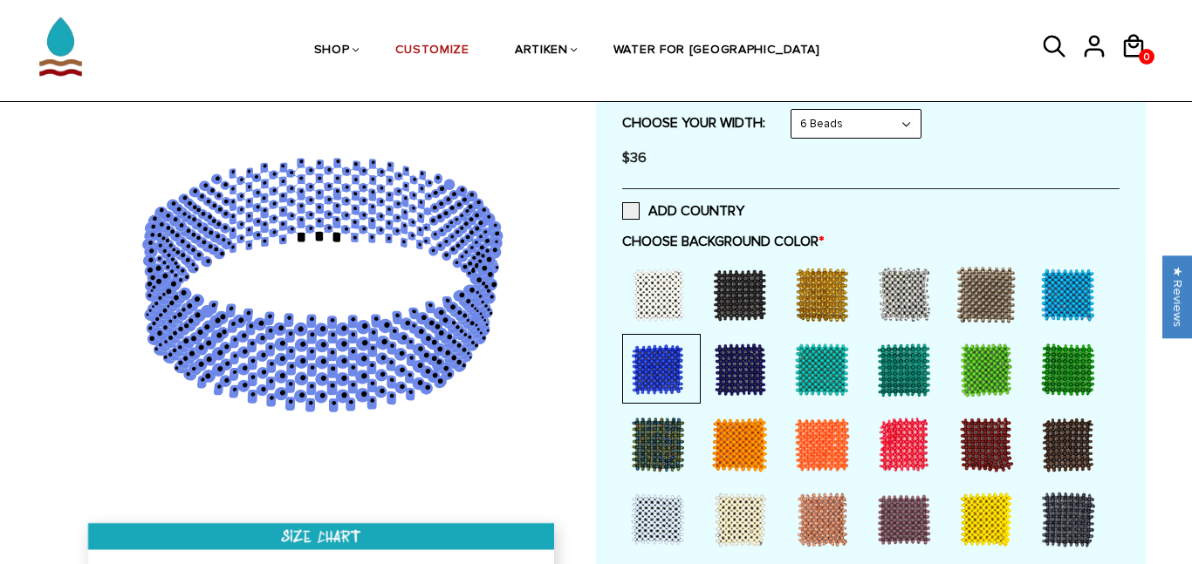
click at [839, 221] on div "ADD COUNTRY" at bounding box center [870, 210] width 497 height 44
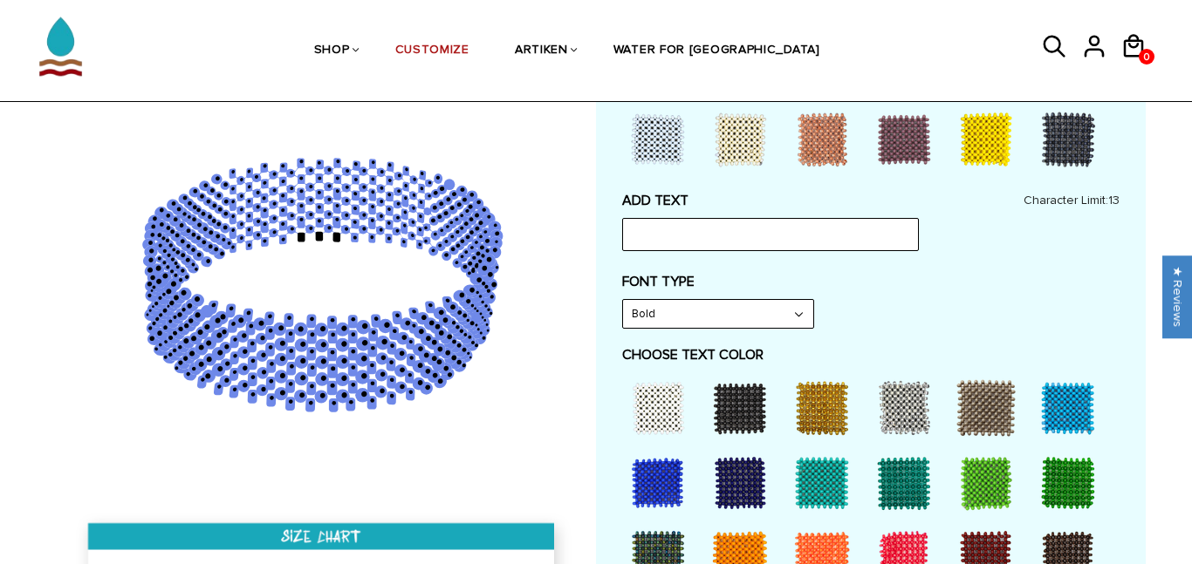
scroll to position [754, 0]
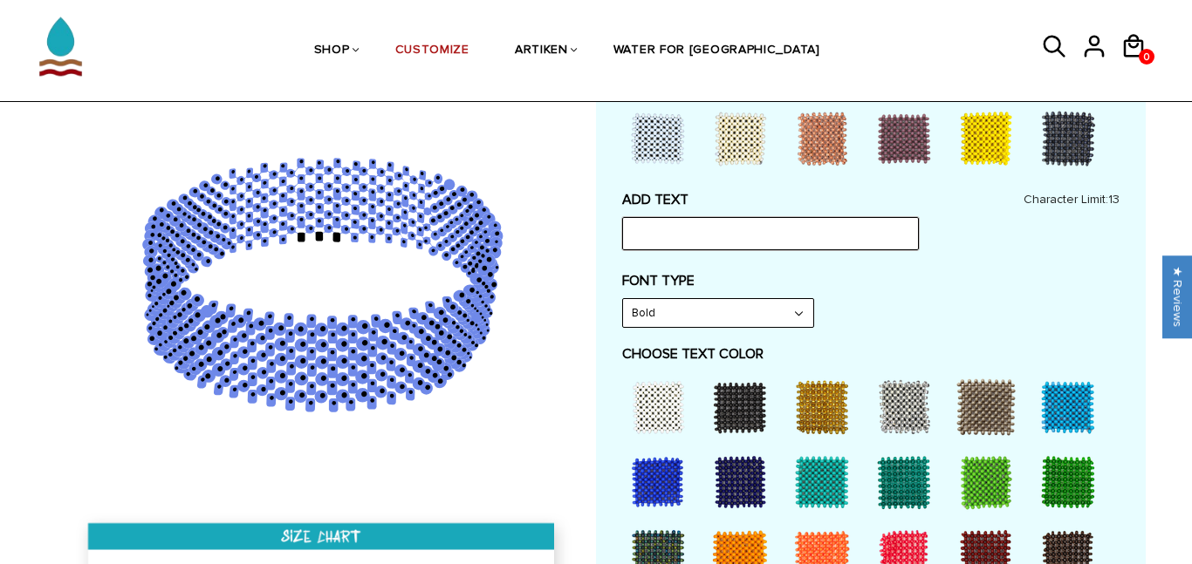
click at [851, 236] on input "text" at bounding box center [770, 233] width 297 height 33
type input "SBVC"
click at [764, 305] on select "Bold" at bounding box center [718, 313] width 190 height 28
click at [761, 311] on select "Bold" at bounding box center [718, 313] width 190 height 28
click at [640, 399] on div at bounding box center [658, 408] width 70 height 70
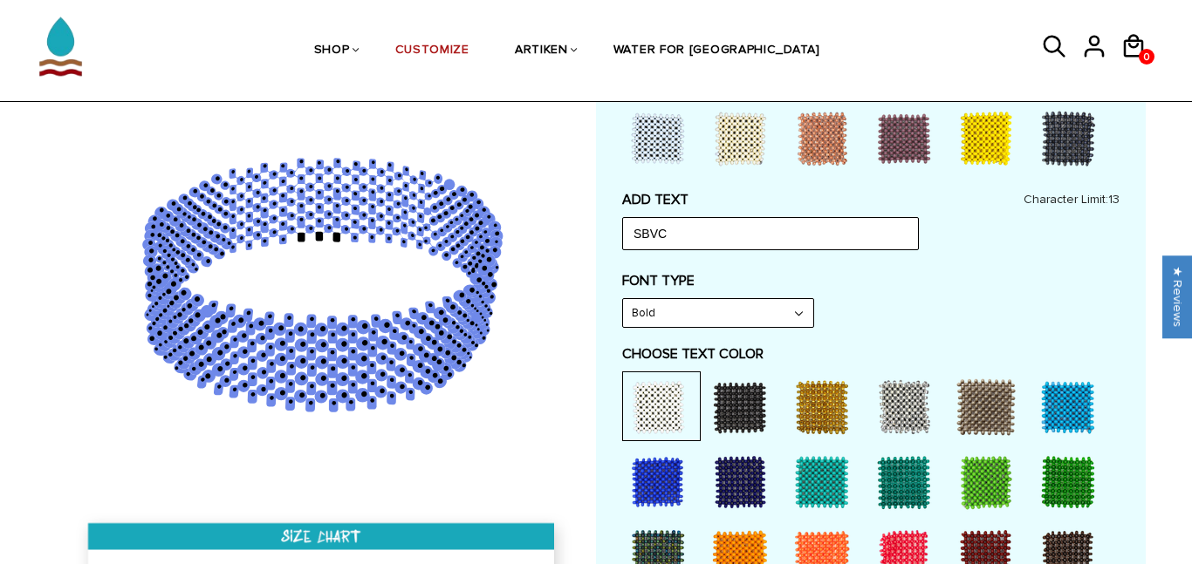
click at [892, 325] on div "FONT TYPE Bold Bold" at bounding box center [870, 300] width 497 height 56
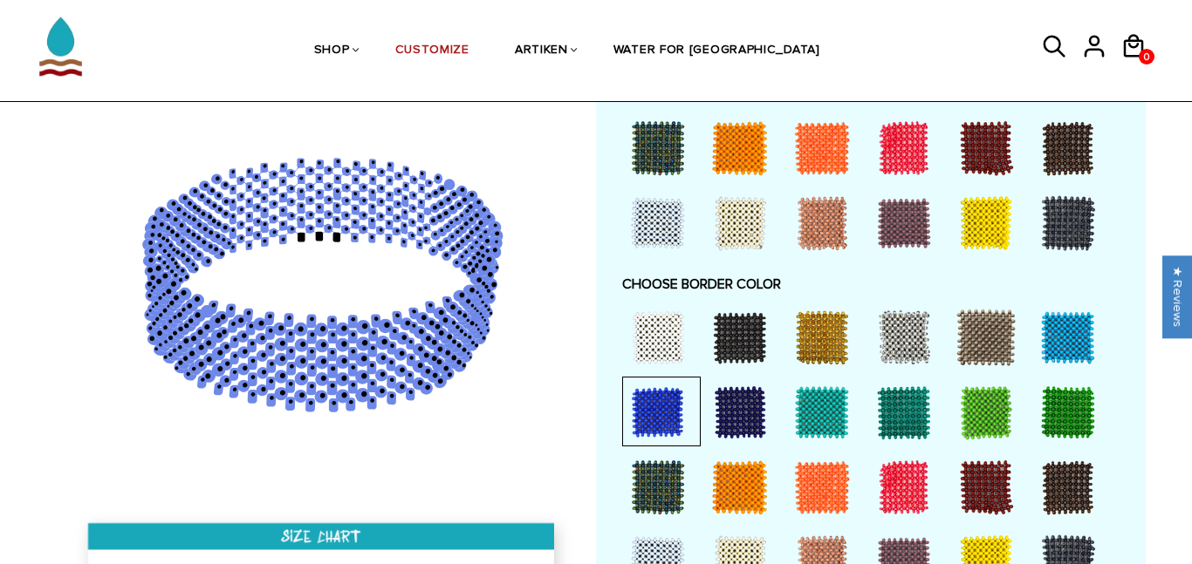
scroll to position [1175, 0]
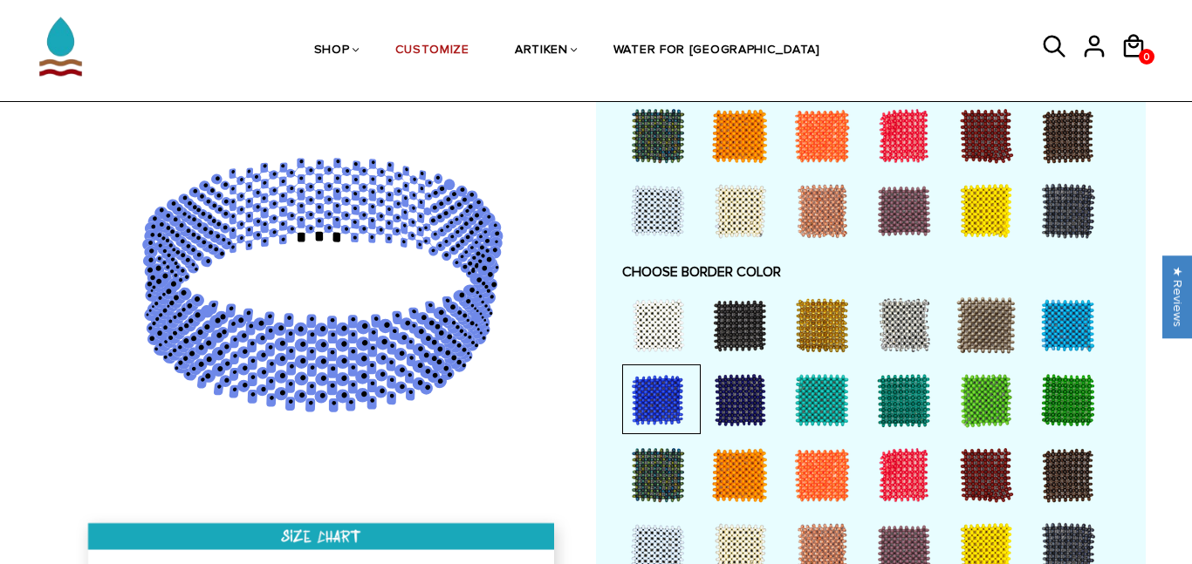
click at [756, 330] on div at bounding box center [740, 326] width 70 height 70
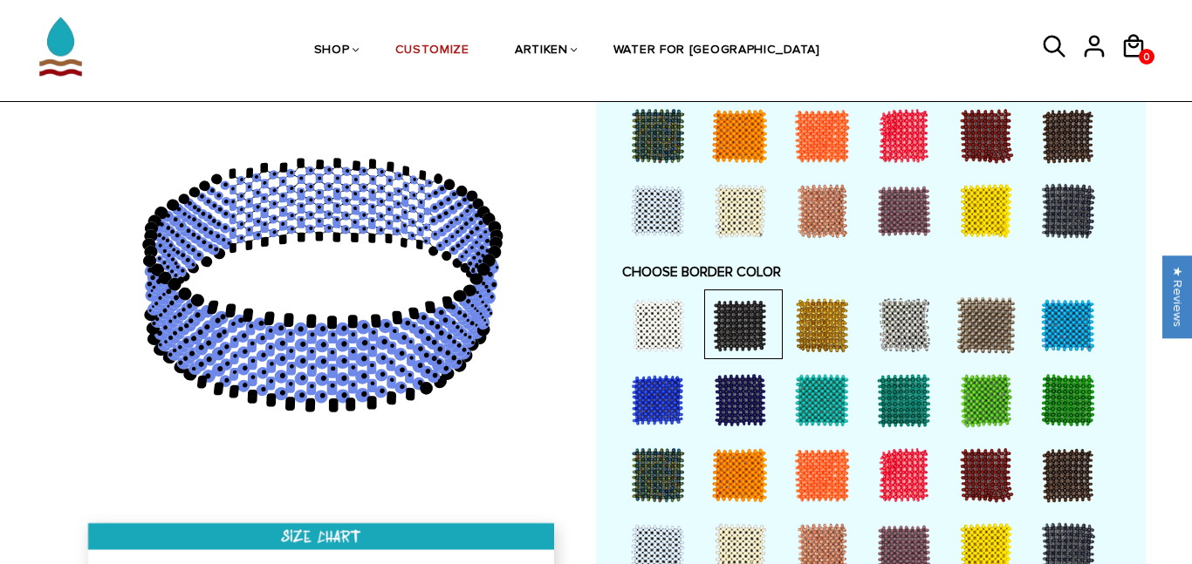
click at [663, 391] on div at bounding box center [658, 401] width 70 height 70
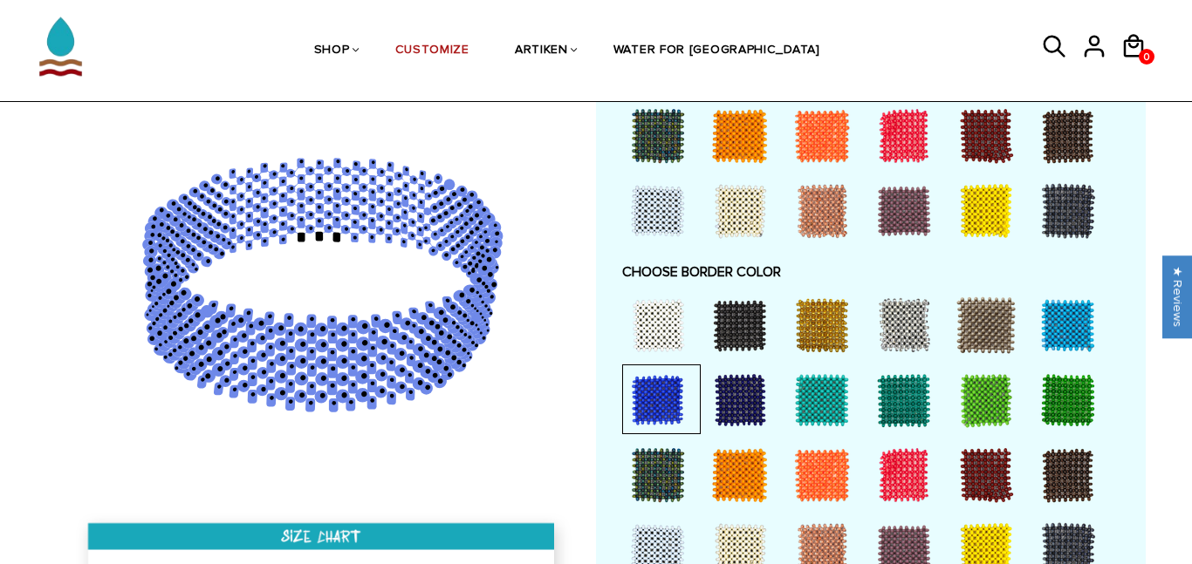
click at [664, 331] on div at bounding box center [658, 326] width 70 height 70
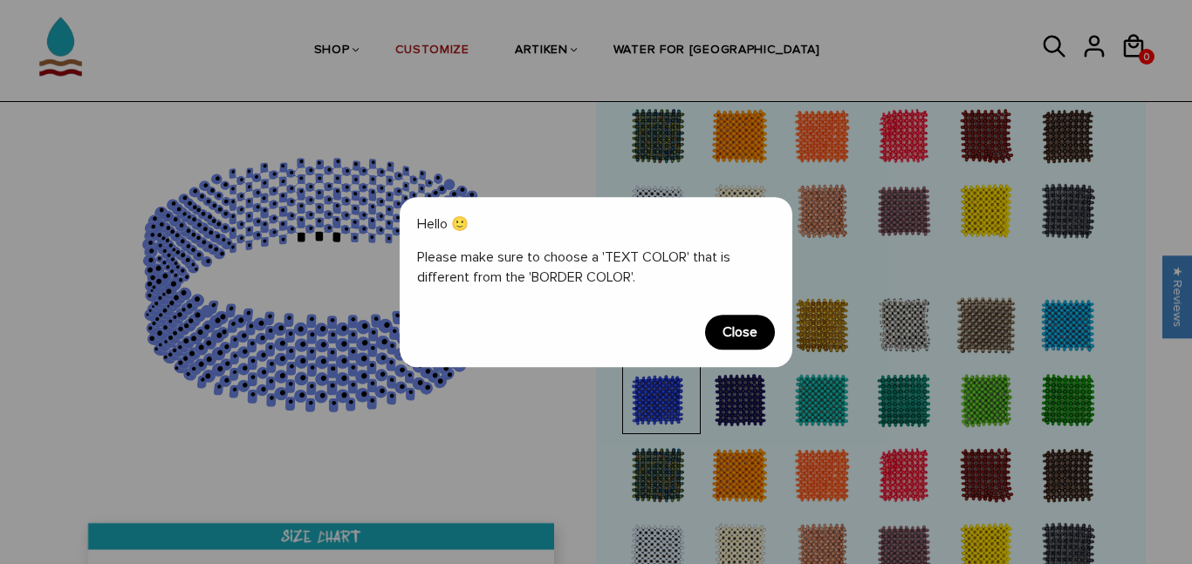
click at [738, 321] on span "Close" at bounding box center [740, 332] width 70 height 35
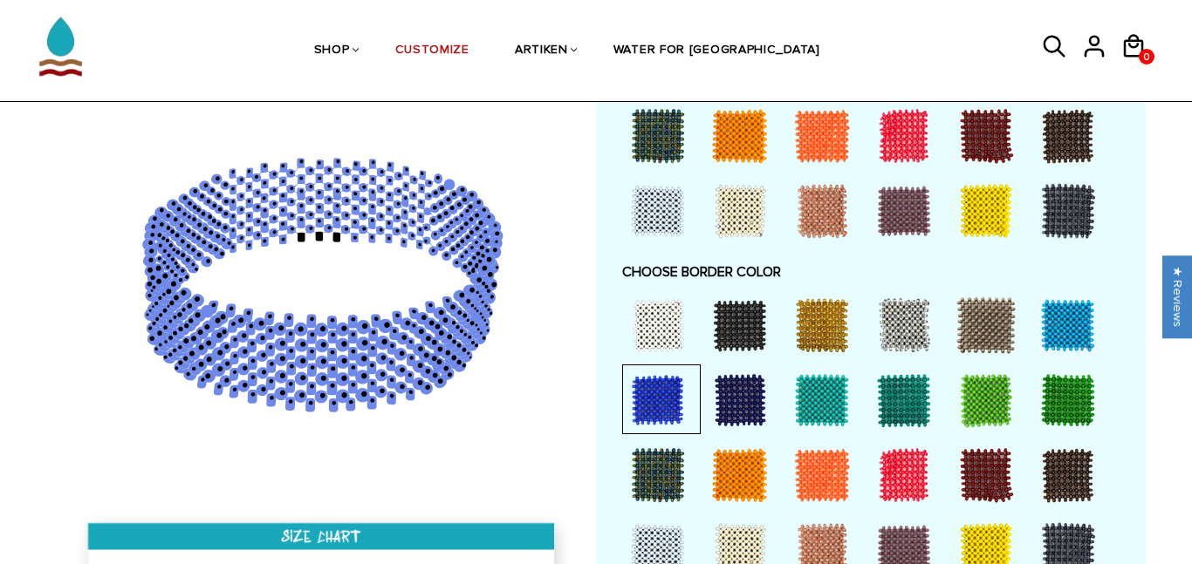
click at [741, 326] on div at bounding box center [740, 326] width 70 height 70
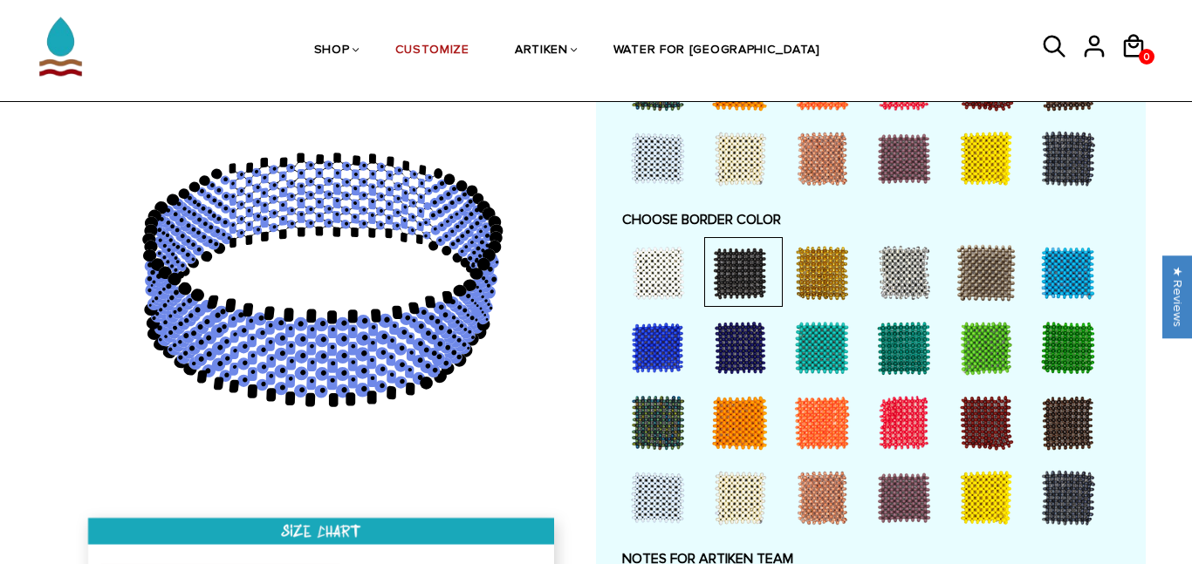
scroll to position [1255, 0]
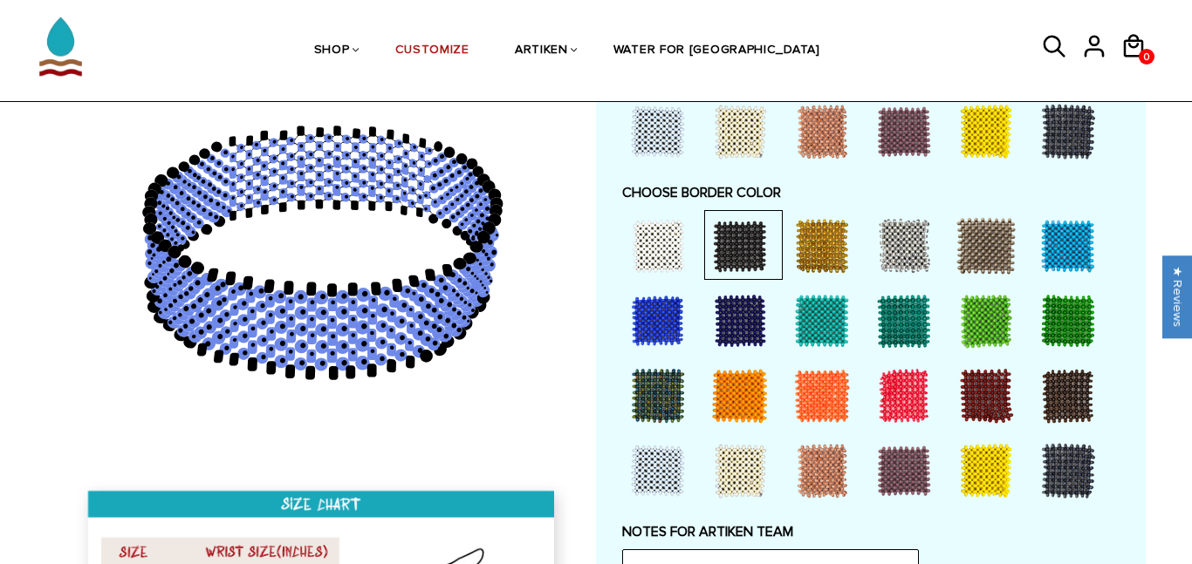
click at [741, 326] on div at bounding box center [740, 321] width 70 height 70
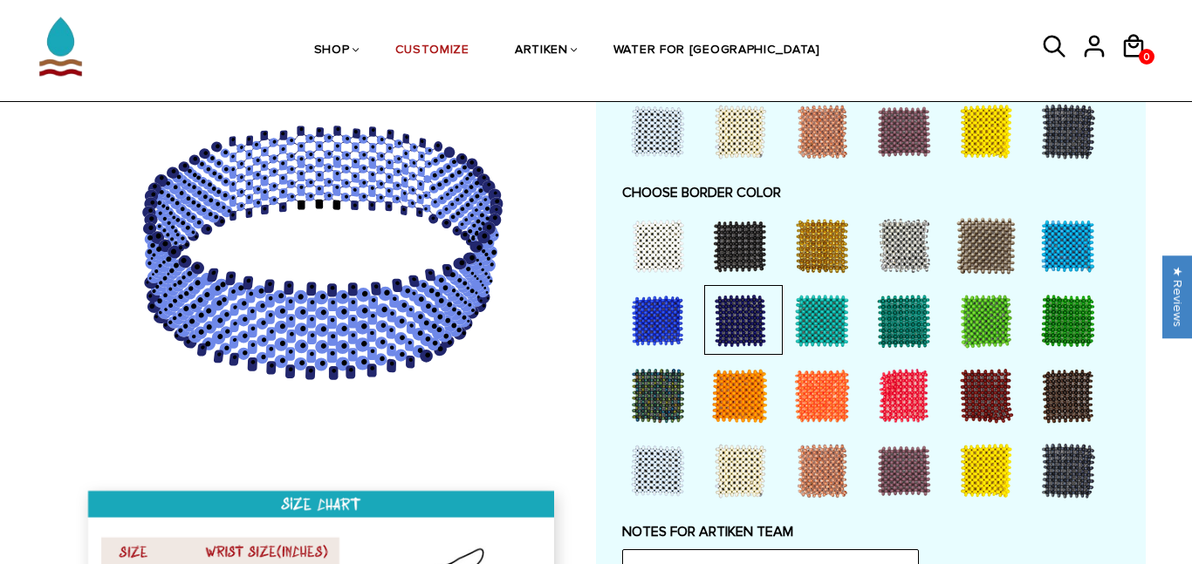
click at [746, 374] on div at bounding box center [740, 396] width 70 height 70
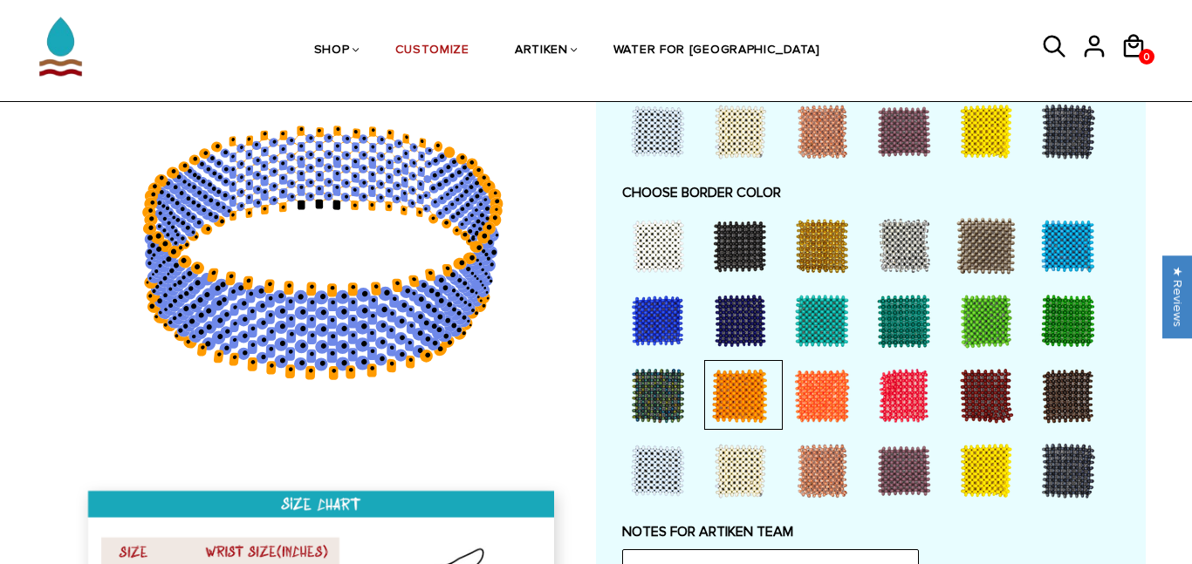
click at [755, 445] on div at bounding box center [740, 471] width 70 height 70
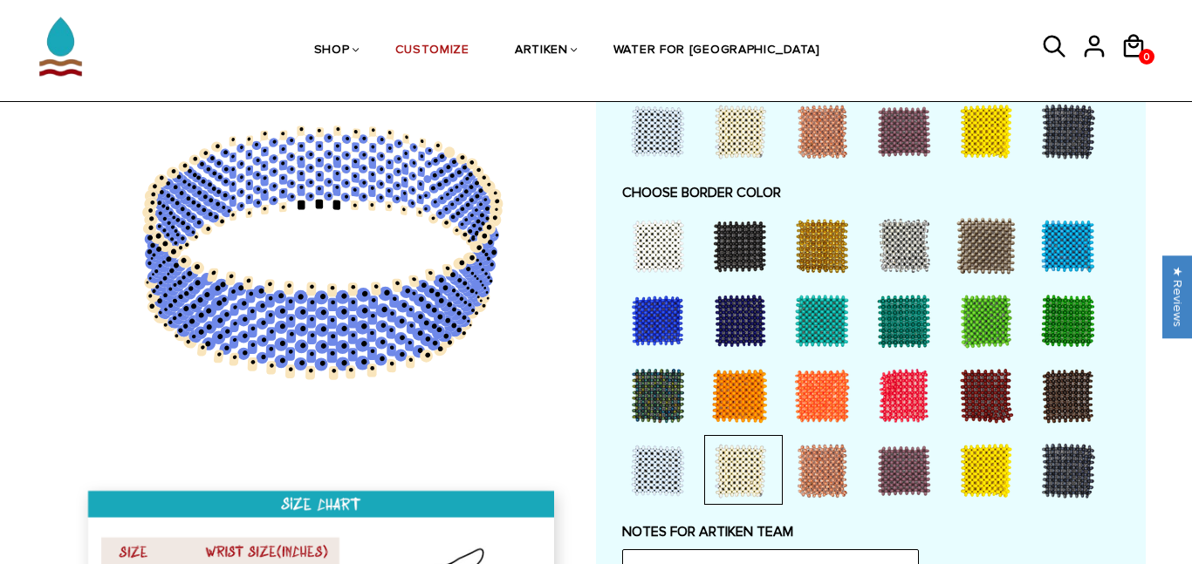
click at [685, 467] on div at bounding box center [658, 471] width 70 height 70
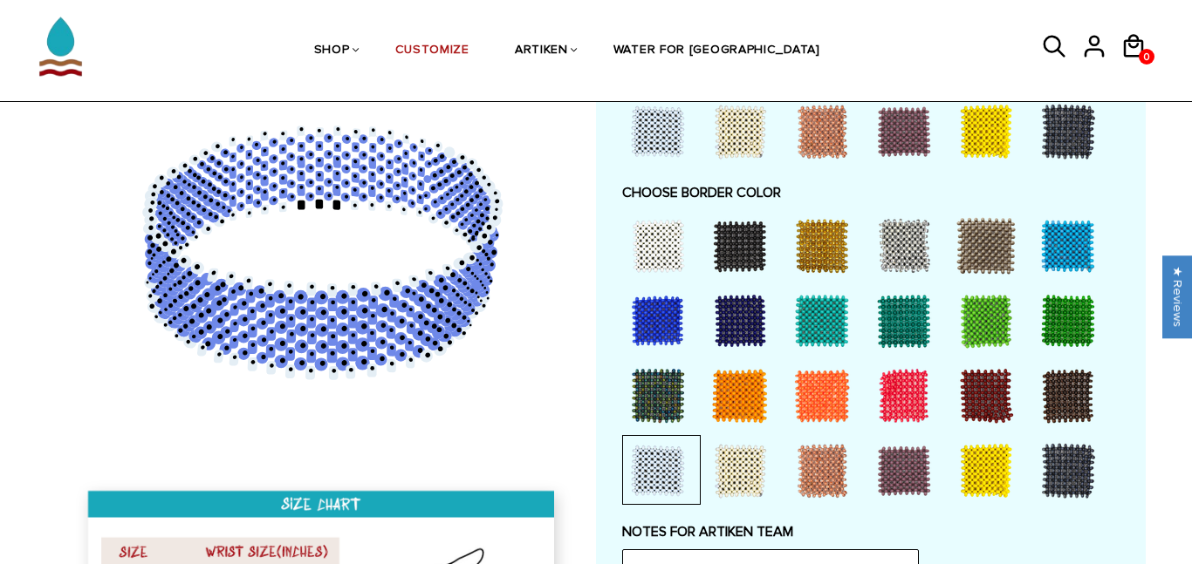
click at [1048, 468] on div at bounding box center [1068, 471] width 70 height 70
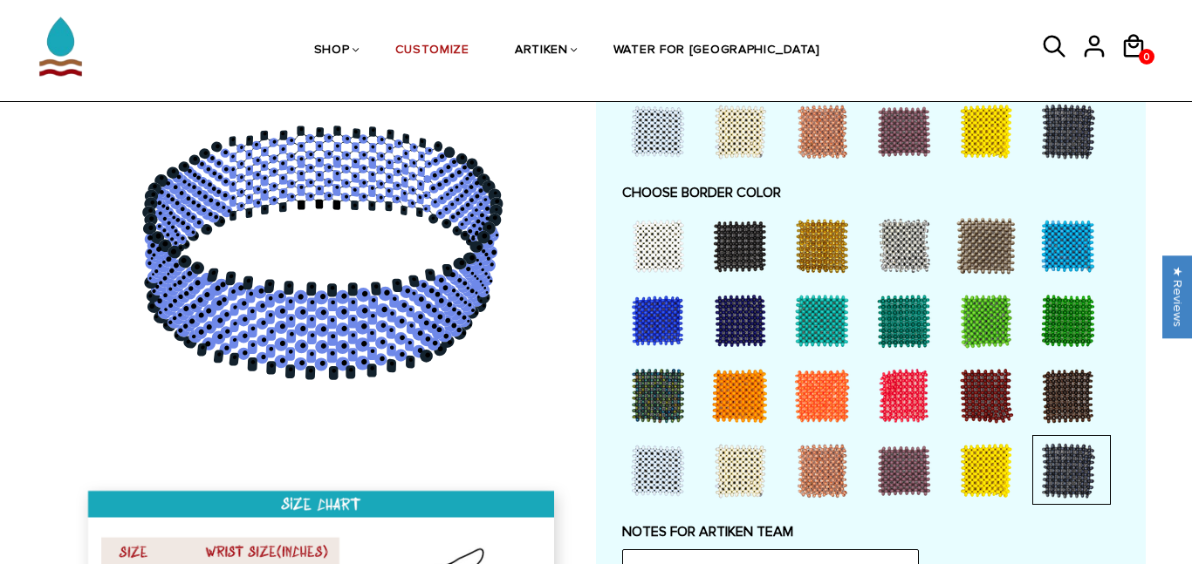
click at [740, 242] on div at bounding box center [740, 246] width 70 height 70
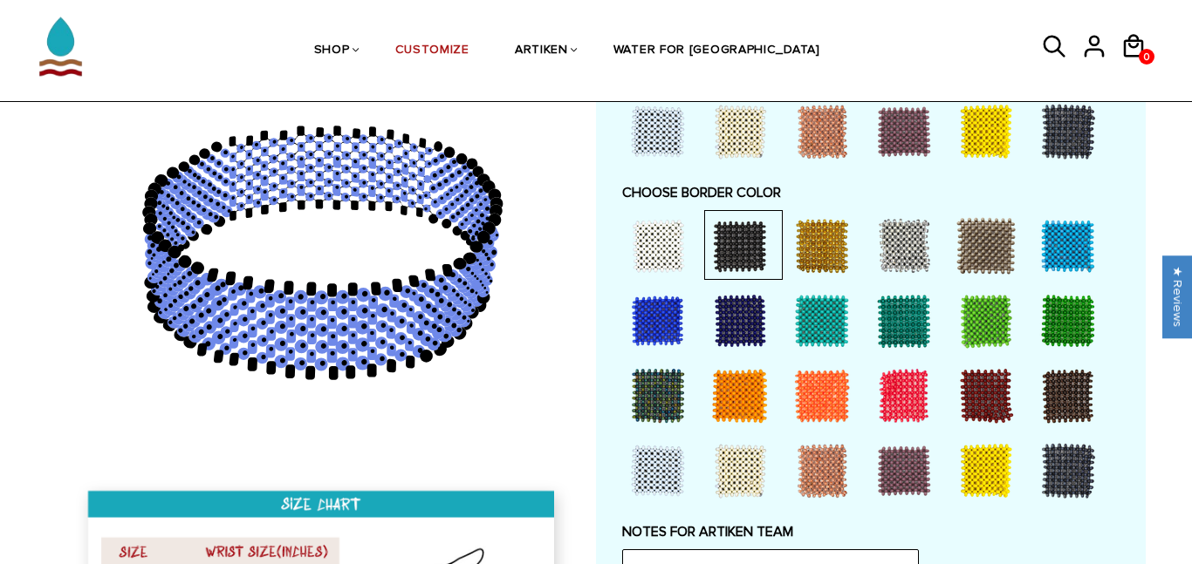
click at [878, 229] on div at bounding box center [904, 246] width 70 height 70
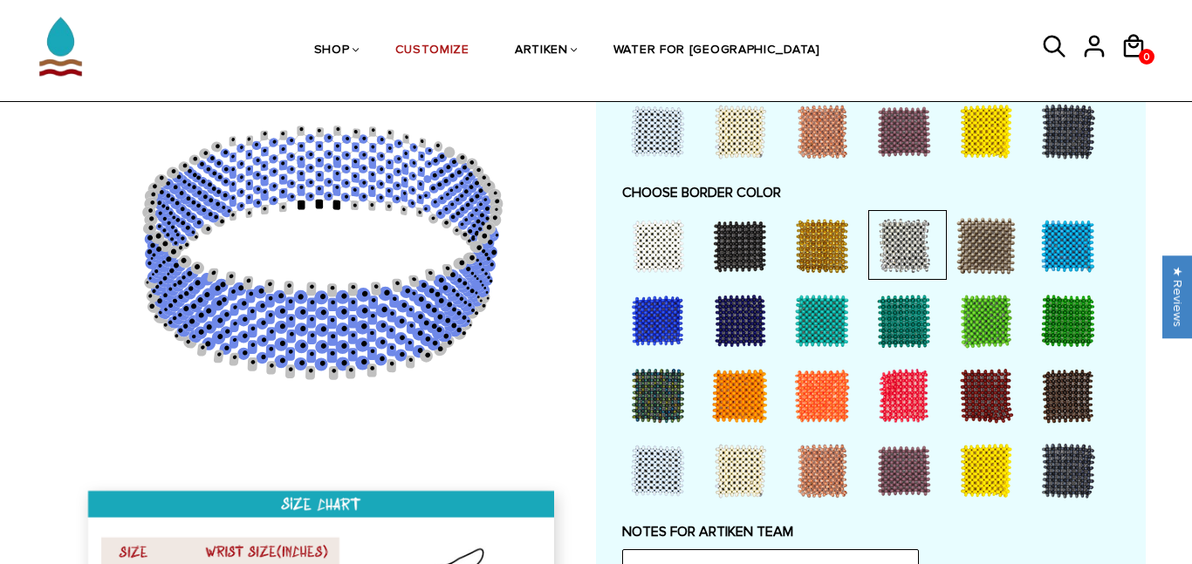
click at [749, 238] on div at bounding box center [740, 246] width 70 height 70
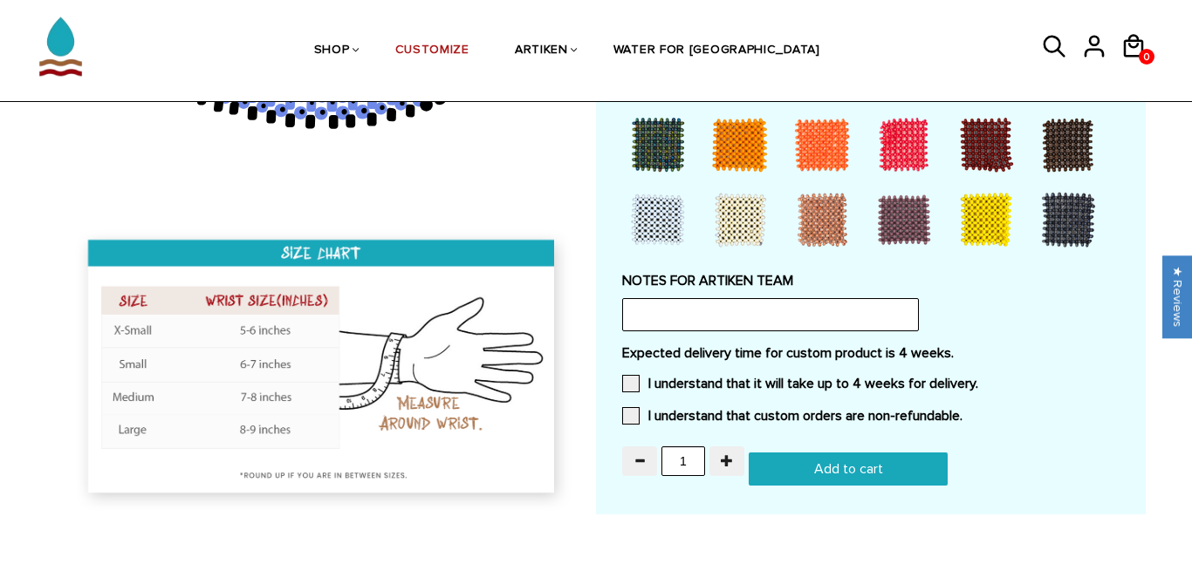
scroll to position [1508, 0]
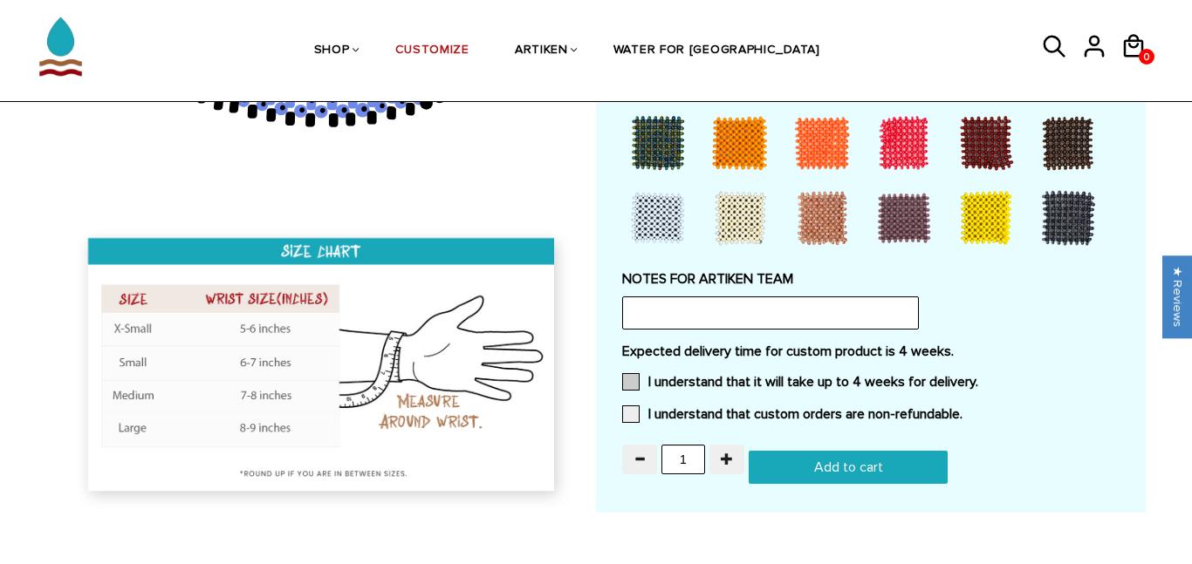
click at [696, 382] on label "I understand that it will take up to 4 weeks for delivery." at bounding box center [800, 381] width 356 height 17
click at [978, 377] on input "I understand that it will take up to 4 weeks for delivery." at bounding box center [978, 377] width 0 height 0
click at [714, 412] on label "I understand that custom orders are non-refundable." at bounding box center [792, 414] width 340 height 17
click at [962, 409] on input "I understand that custom orders are non-refundable." at bounding box center [962, 409] width 0 height 0
click at [728, 465] on span "button" at bounding box center [727, 459] width 12 height 12
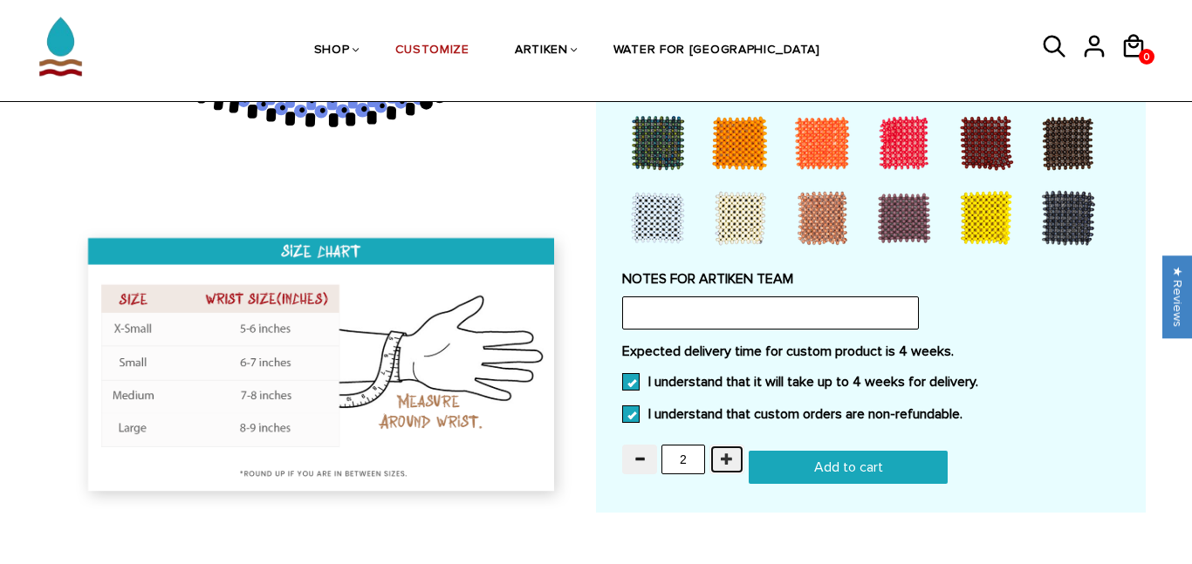
click at [728, 465] on span "button" at bounding box center [727, 459] width 12 height 12
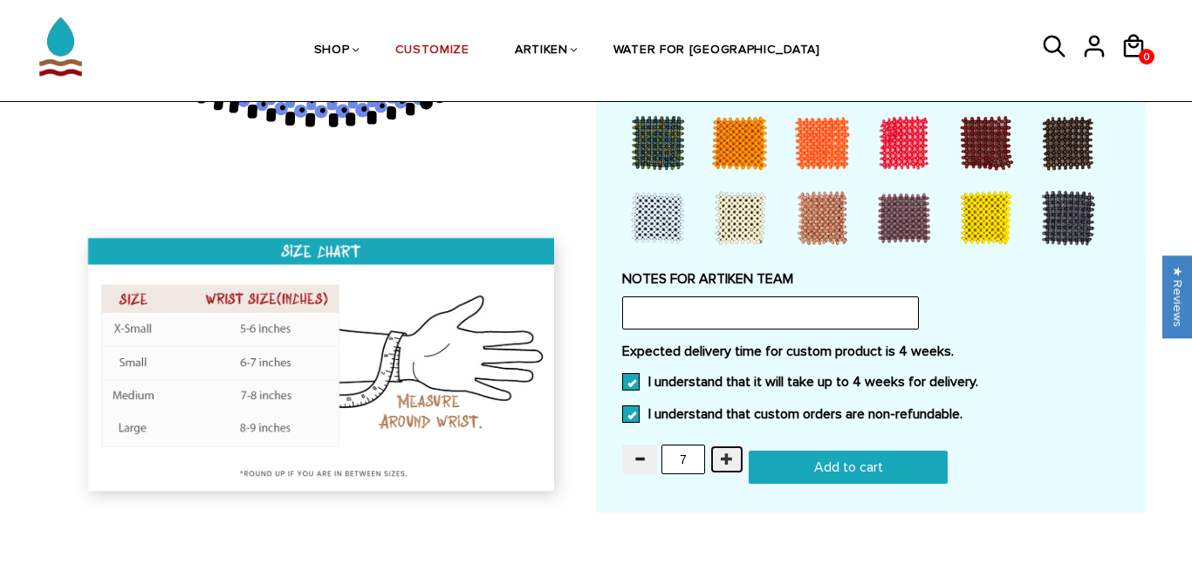
click at [728, 465] on span "button" at bounding box center [727, 459] width 12 height 12
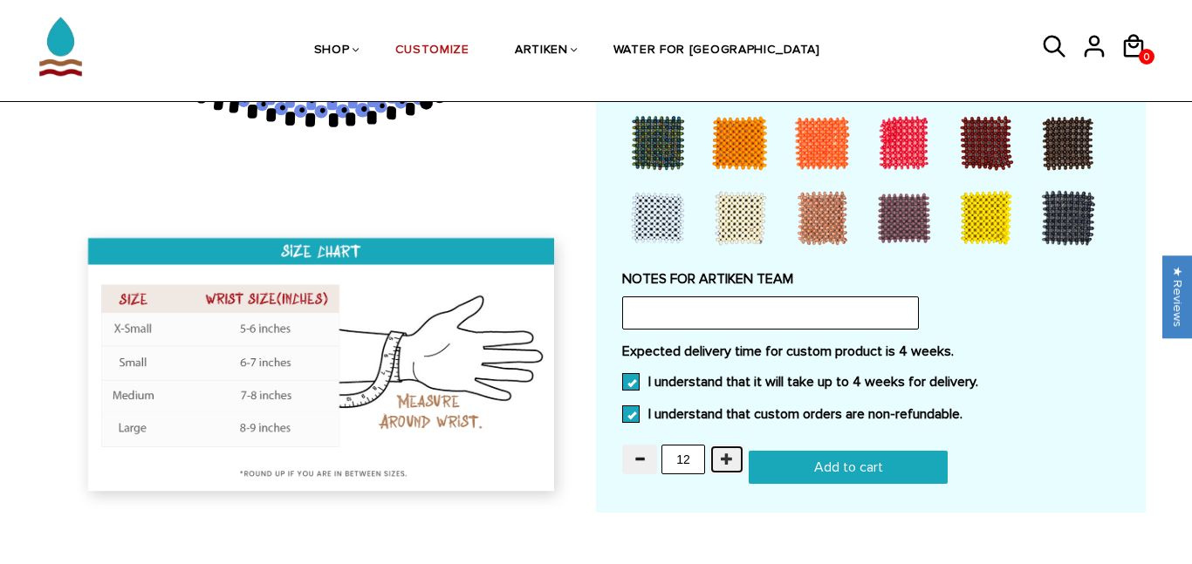
click at [728, 465] on span "button" at bounding box center [727, 459] width 12 height 12
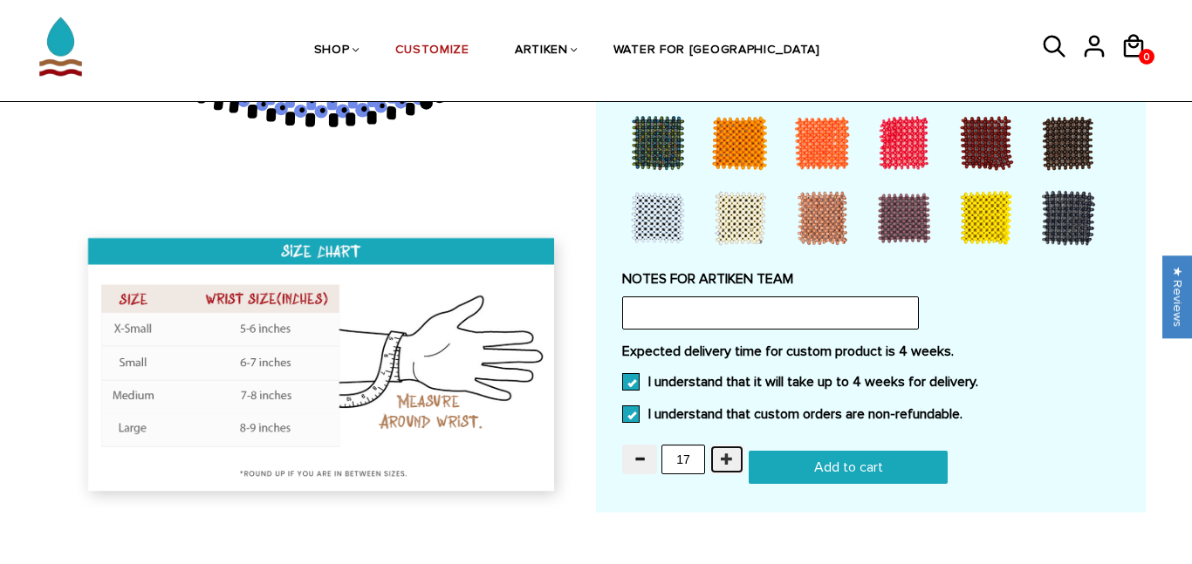
click at [728, 465] on span "button" at bounding box center [727, 459] width 12 height 12
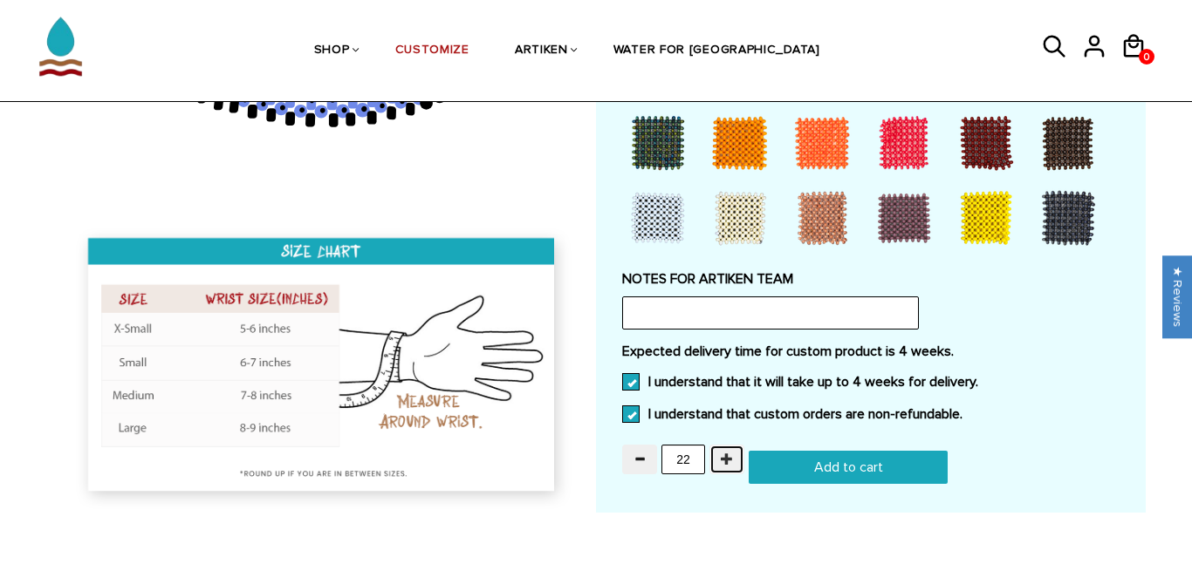
click at [728, 465] on span "button" at bounding box center [727, 459] width 12 height 12
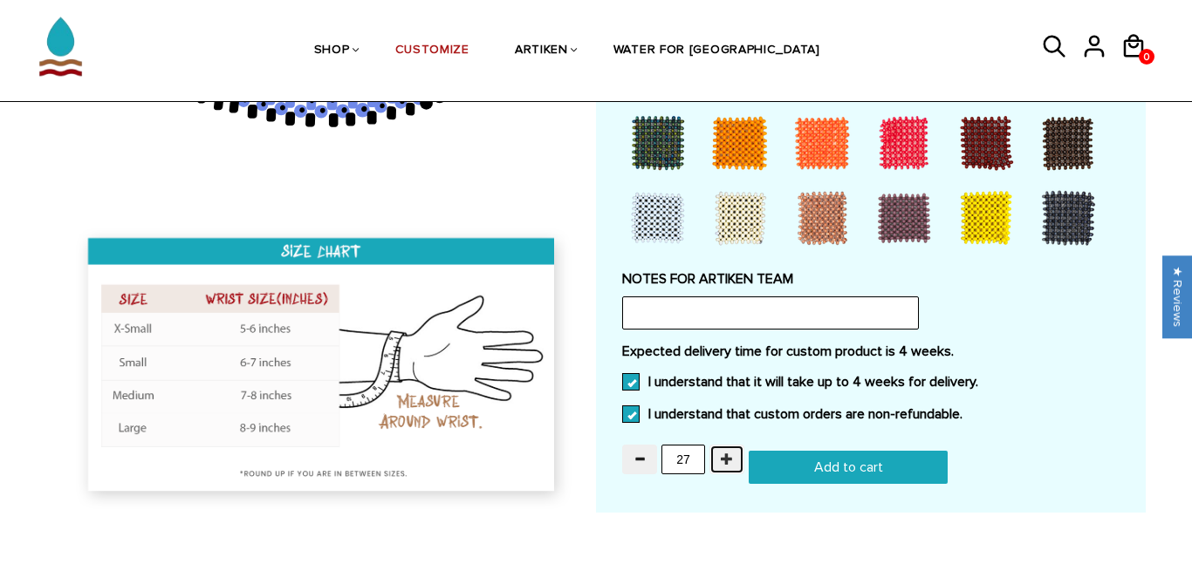
click at [728, 465] on span "button" at bounding box center [727, 459] width 12 height 12
type input "30"
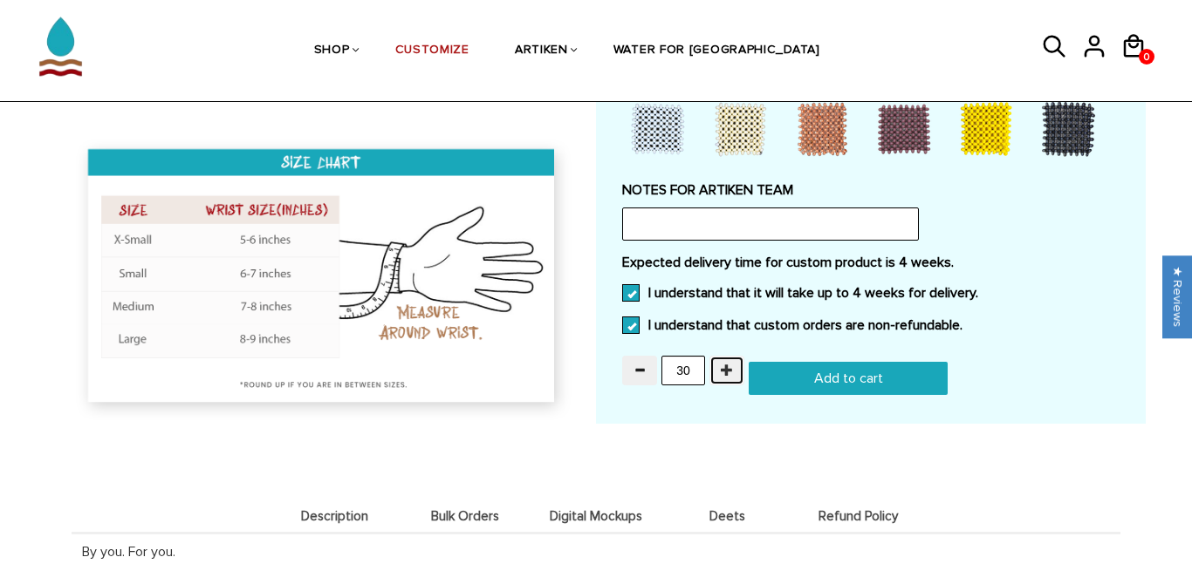
scroll to position [1598, 0]
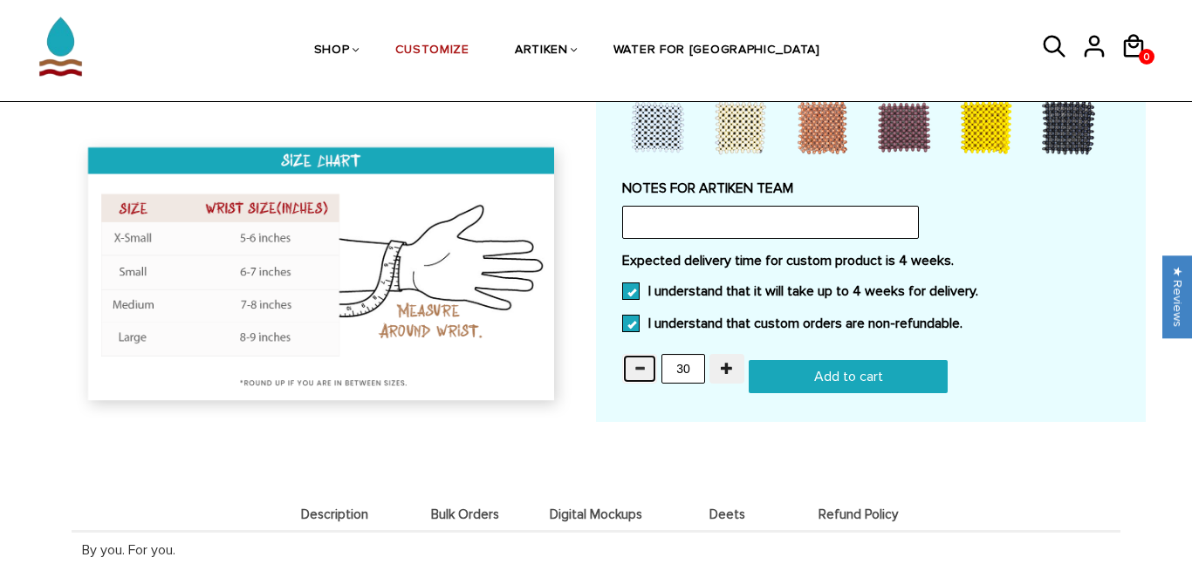
click at [639, 370] on span "button" at bounding box center [639, 368] width 12 height 12
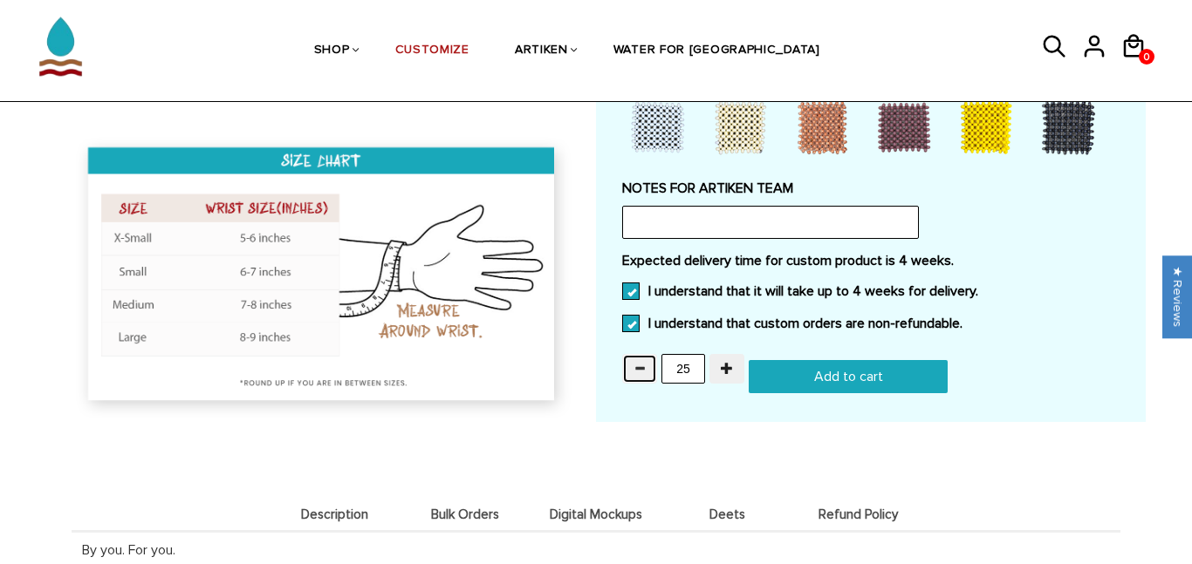
click at [639, 370] on span "button" at bounding box center [639, 368] width 12 height 12
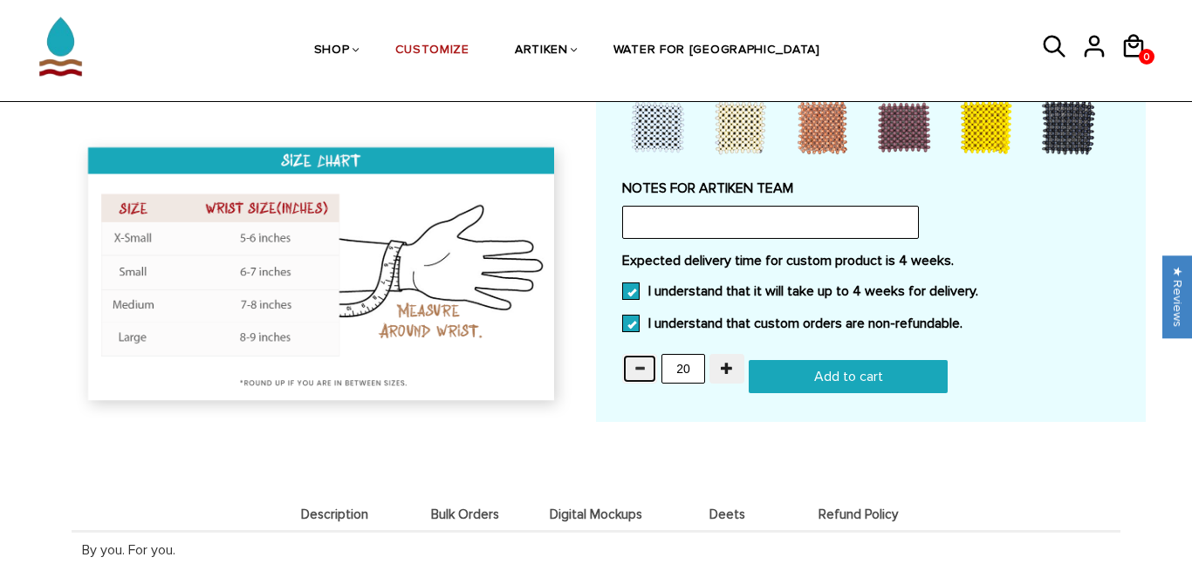
click at [639, 370] on span "button" at bounding box center [639, 368] width 12 height 12
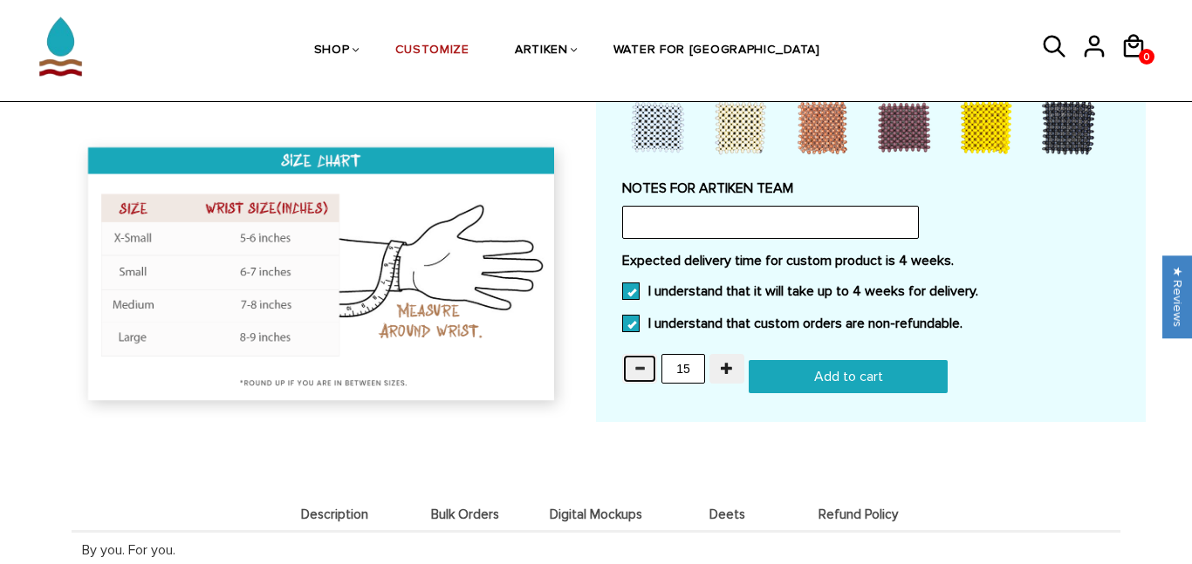
click at [639, 370] on span "button" at bounding box center [639, 368] width 12 height 12
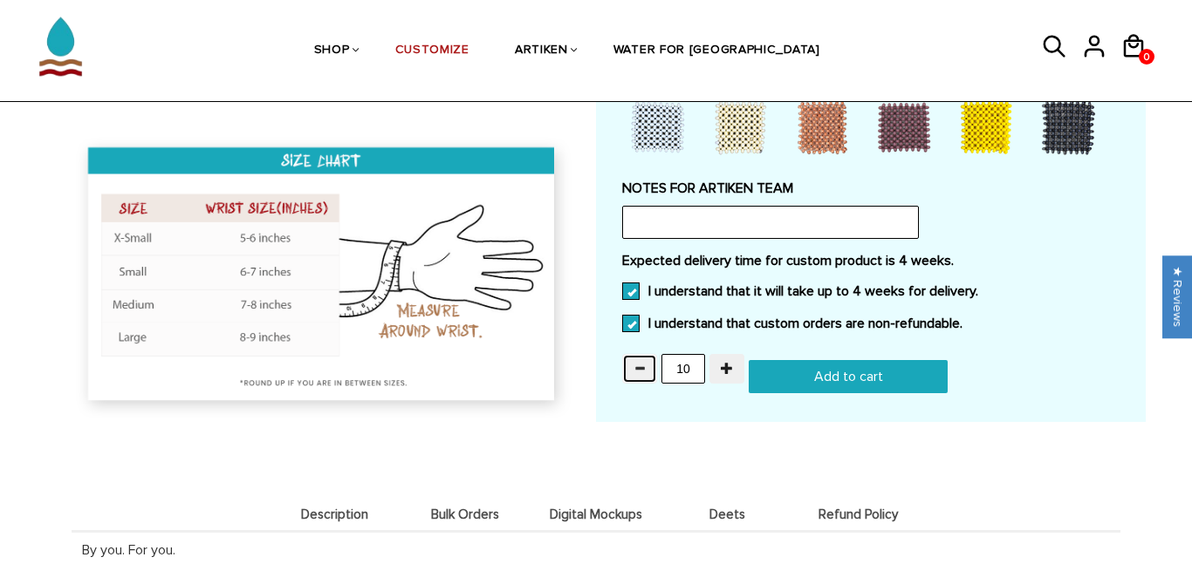
click at [639, 370] on span "button" at bounding box center [639, 368] width 12 height 12
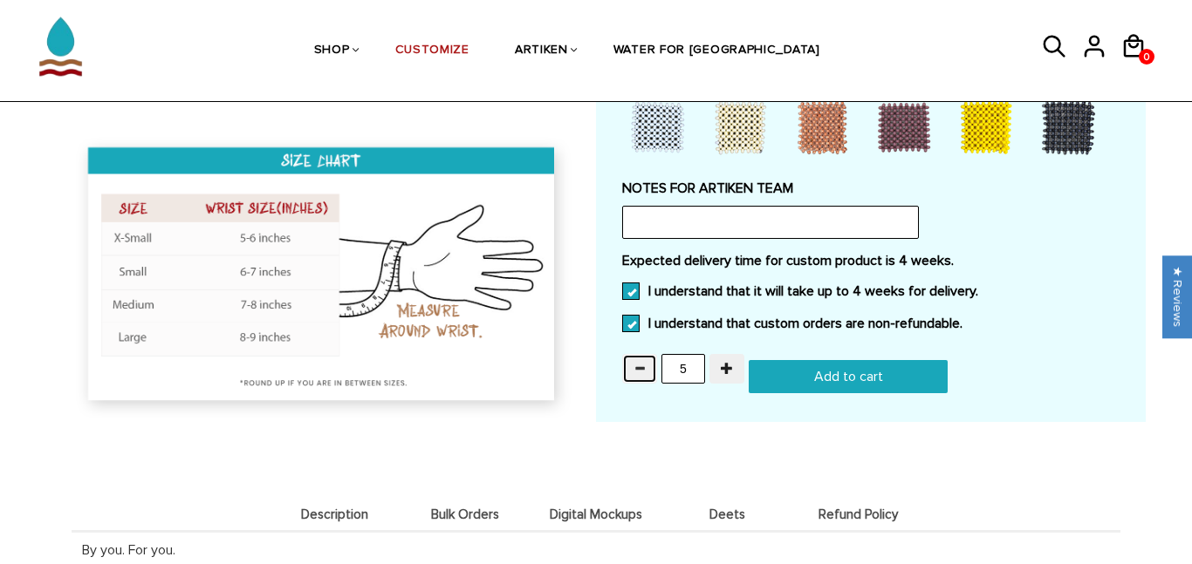
click at [639, 370] on span "button" at bounding box center [639, 368] width 12 height 12
type input "1"
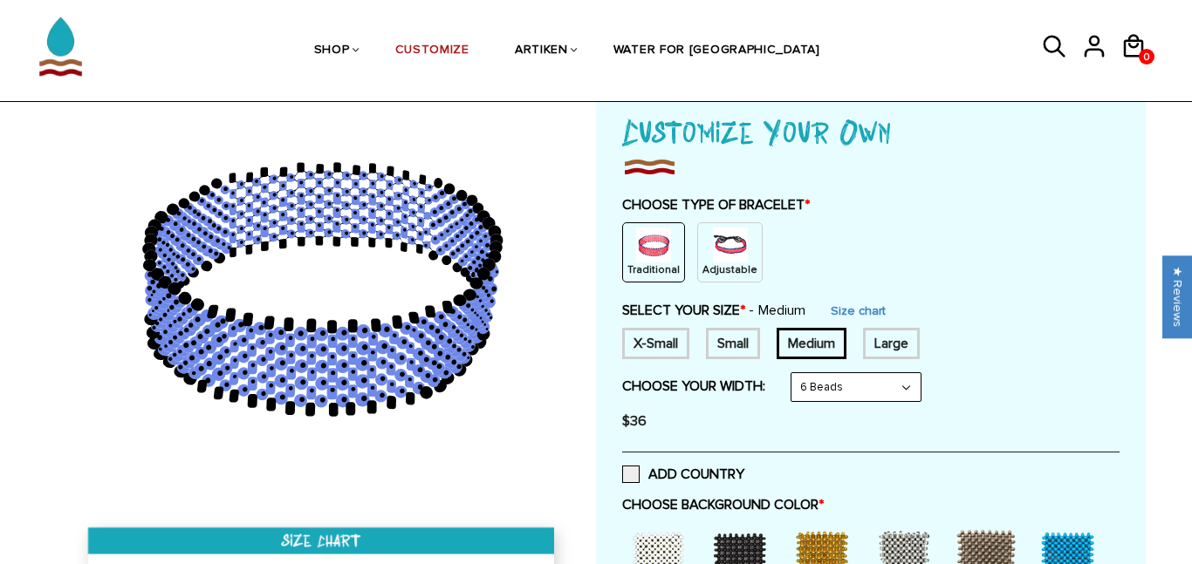
scroll to position [0, 0]
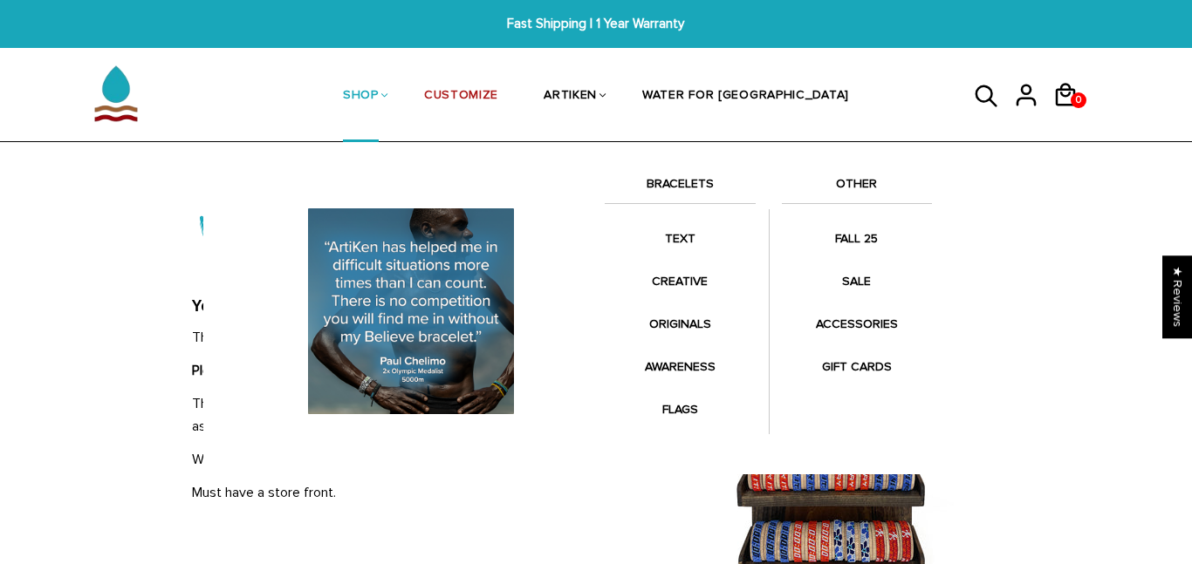
click at [379, 92] on link "SHOP" at bounding box center [361, 97] width 36 height 92
click at [379, 97] on link "SHOP" at bounding box center [361, 97] width 36 height 92
click at [657, 190] on link "BRACELETS" at bounding box center [680, 189] width 151 height 30
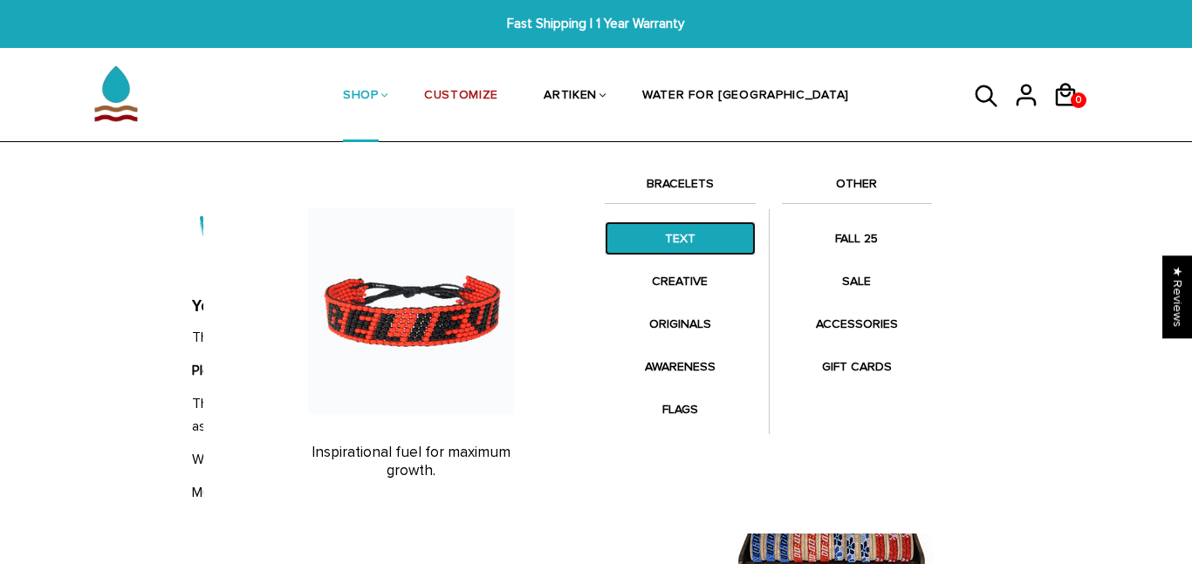
click at [690, 237] on link "TEXT" at bounding box center [680, 239] width 151 height 34
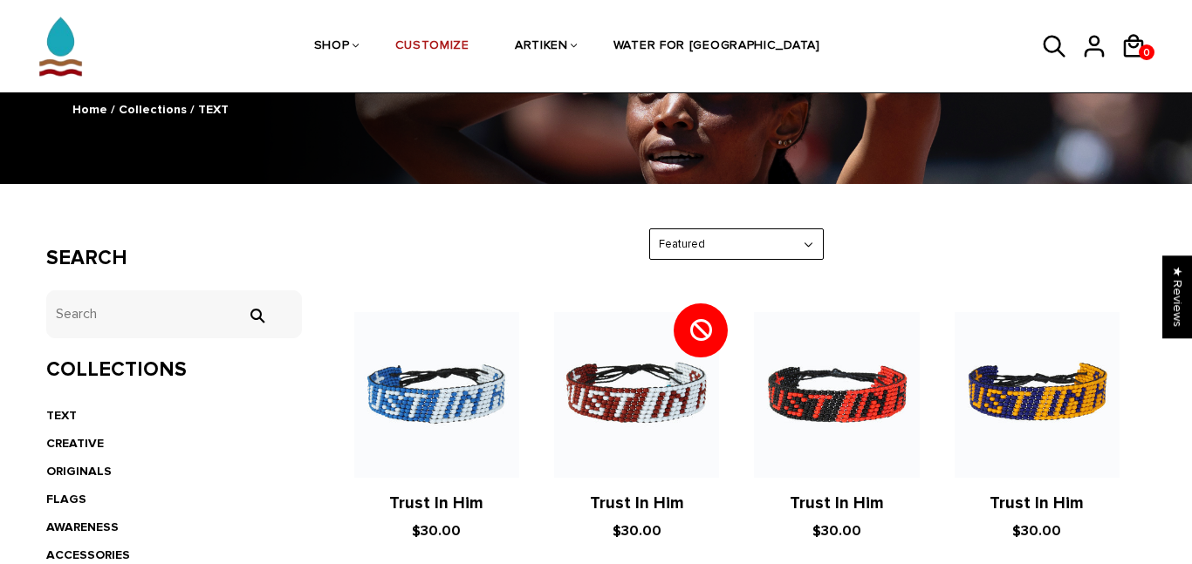
scroll to position [169, 0]
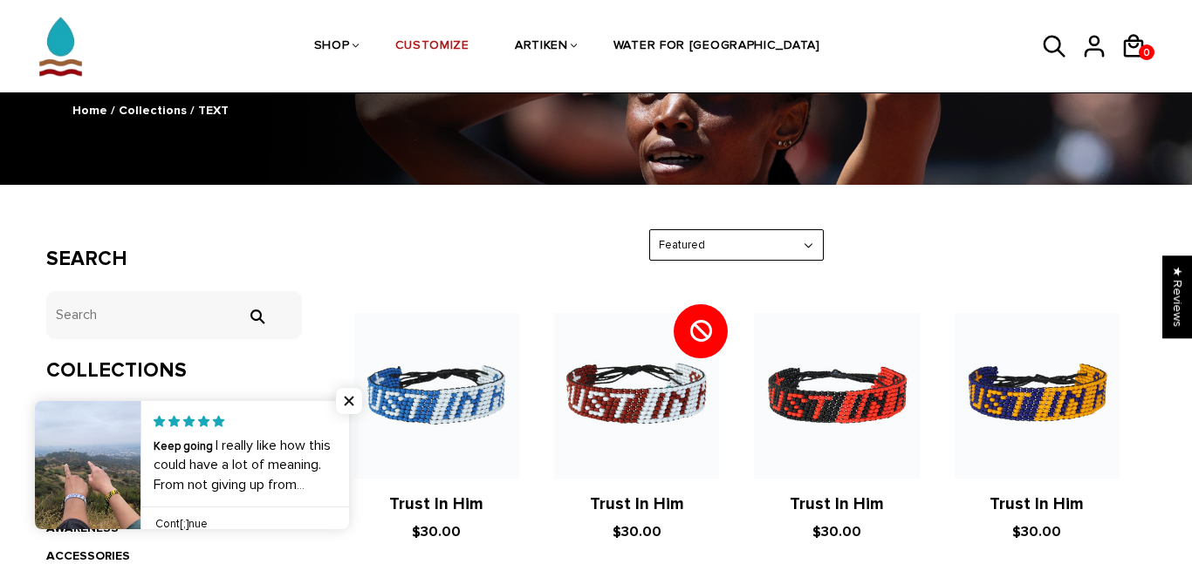
click at [700, 250] on select "Featured Best Selling $ Low to High $ High to Low Z-A A-Z Oldest to Newest Newe…" at bounding box center [736, 245] width 173 height 31
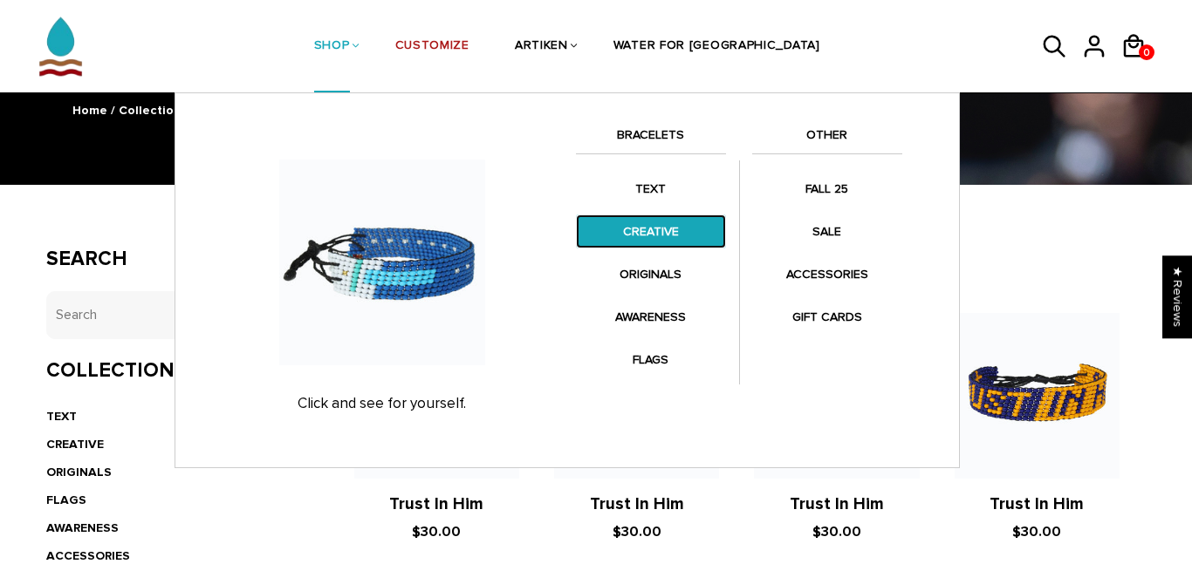
click at [661, 228] on link "CREATIVE" at bounding box center [651, 232] width 150 height 34
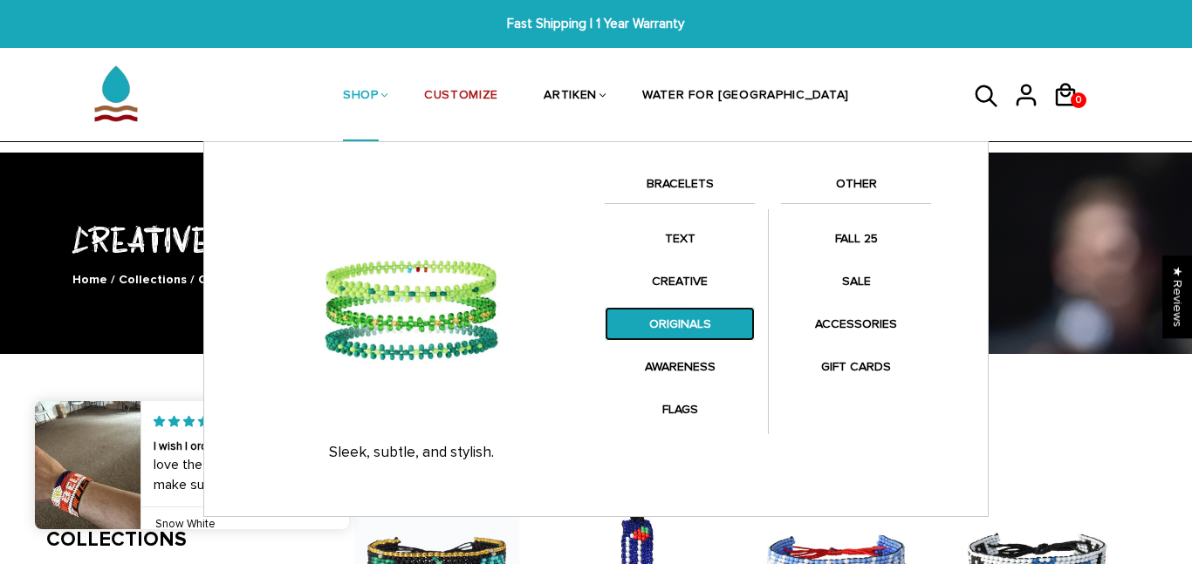
click at [700, 332] on link "ORIGINALS" at bounding box center [680, 324] width 150 height 34
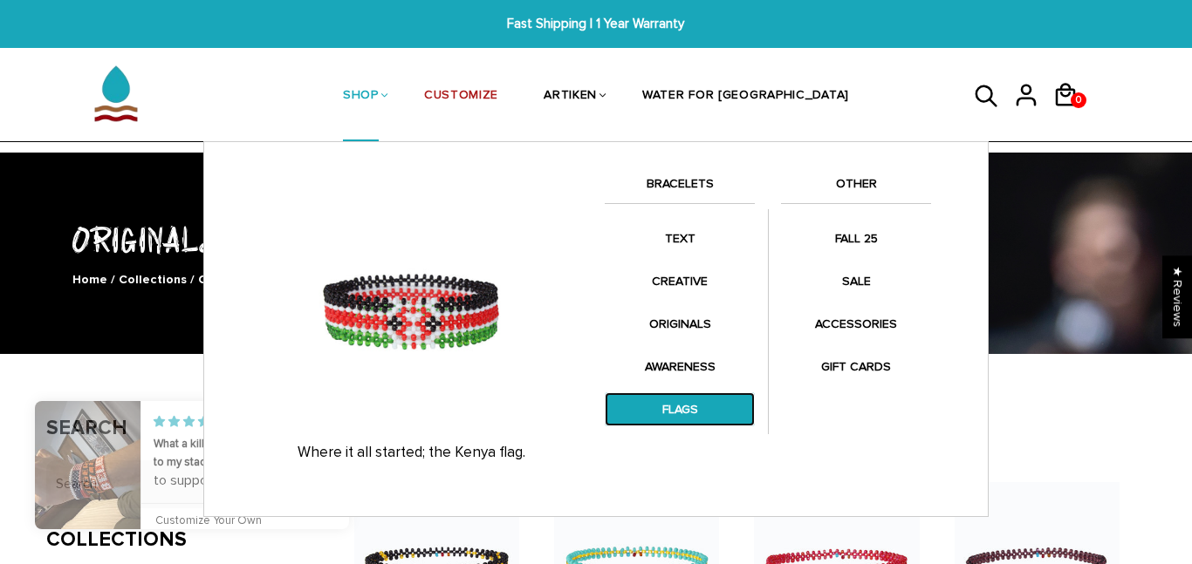
click at [655, 405] on link "FLAGS" at bounding box center [680, 410] width 150 height 34
